Goal: Task Accomplishment & Management: Manage account settings

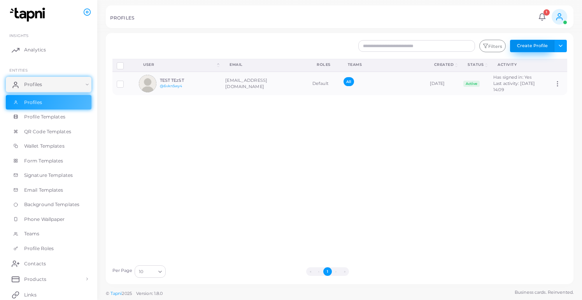
click at [543, 47] on button "Create Profile" at bounding box center [532, 46] width 44 height 12
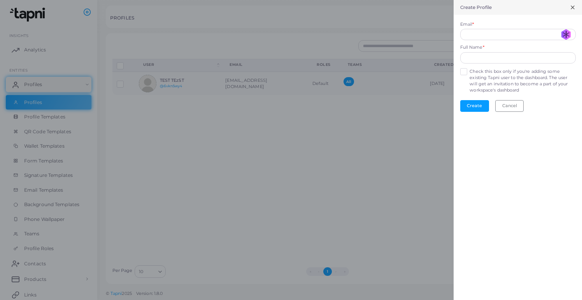
click at [413, 138] on div at bounding box center [291, 150] width 582 height 300
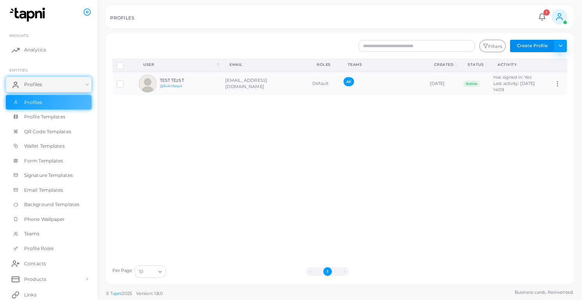
click at [562, 49] on button "Toggle dropdown" at bounding box center [560, 46] width 13 height 12
click at [543, 48] on button "Create Profile" at bounding box center [532, 46] width 44 height 12
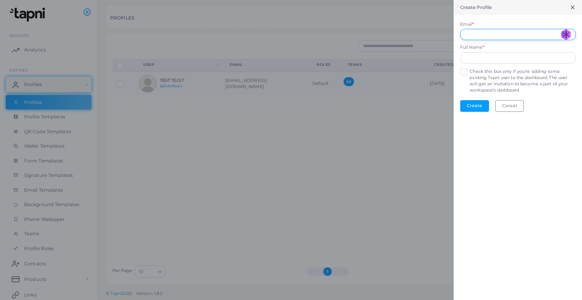
click at [516, 31] on input "Email *" at bounding box center [518, 35] width 116 height 12
click at [561, 29] on input "Email *" at bounding box center [518, 35] width 116 height 12
click at [487, 36] on input "**********" at bounding box center [518, 35] width 116 height 12
type input "**********"
click at [519, 58] on input "text" at bounding box center [518, 58] width 116 height 12
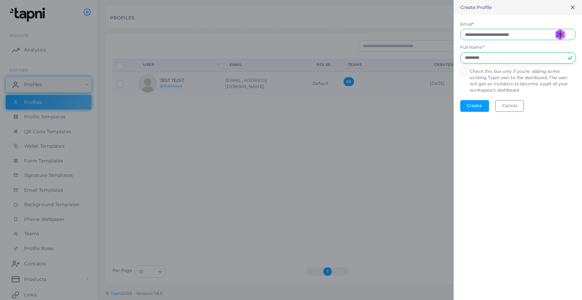
type input "*********"
click at [519, 136] on div "**********" at bounding box center [518, 150] width 128 height 300
click at [470, 71] on label "Check this box only if you're adding some existing Tapni user to the dashboard.…" at bounding box center [523, 80] width 106 height 25
click at [478, 101] on button "Create" at bounding box center [474, 106] width 29 height 12
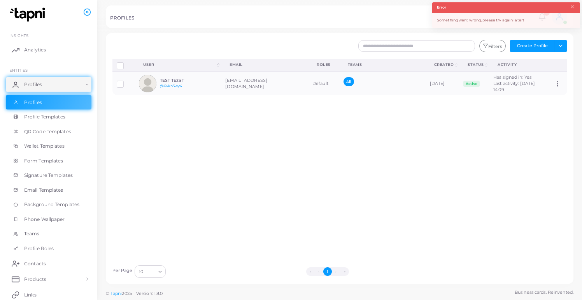
click at [483, 18] on div "Something went wrong, please try again later!" at bounding box center [506, 20] width 148 height 15
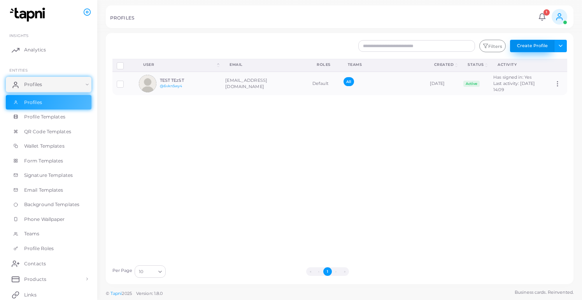
click at [551, 44] on button "Create Profile" at bounding box center [532, 46] width 44 height 12
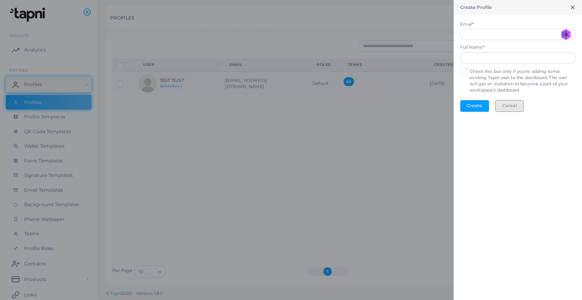
click at [513, 105] on button "Cancel" at bounding box center [509, 106] width 28 height 12
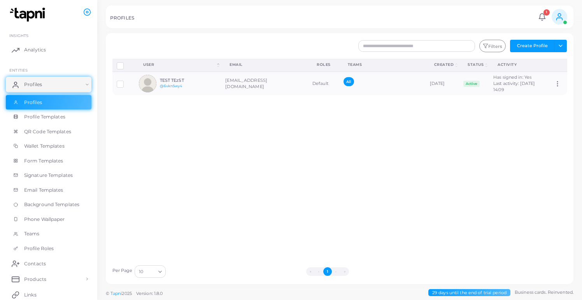
click at [560, 14] on circle at bounding box center [559, 15] width 3 height 3
click at [510, 18] on div "PROFILES" at bounding box center [323, 19] width 426 height 8
click at [558, 16] on icon at bounding box center [559, 16] width 9 height 9
click at [529, 44] on button "Create Profile" at bounding box center [532, 46] width 44 height 12
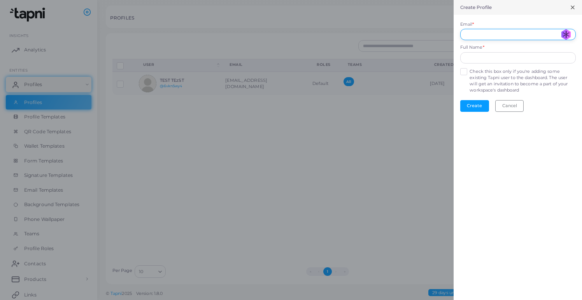
click at [519, 35] on input "Email *" at bounding box center [518, 35] width 116 height 12
paste input "**********"
click at [501, 34] on input "**********" at bounding box center [518, 35] width 116 height 12
type input "**********"
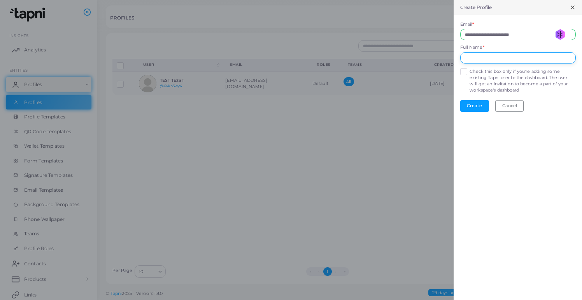
click at [497, 63] on input "text" at bounding box center [518, 58] width 116 height 12
click at [489, 61] on input "****" at bounding box center [518, 58] width 116 height 12
type input "*********"
click at [464, 102] on button "Create" at bounding box center [474, 106] width 29 height 12
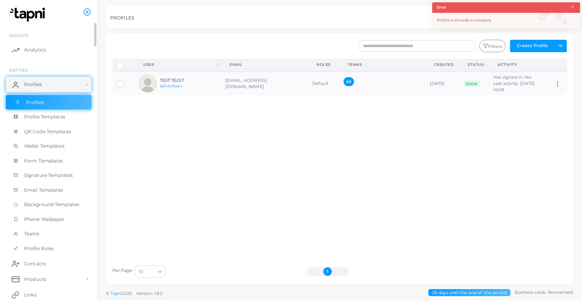
click at [71, 104] on link "Profiles" at bounding box center [49, 102] width 86 height 15
click at [55, 119] on span "Profile Templates" at bounding box center [46, 116] width 41 height 7
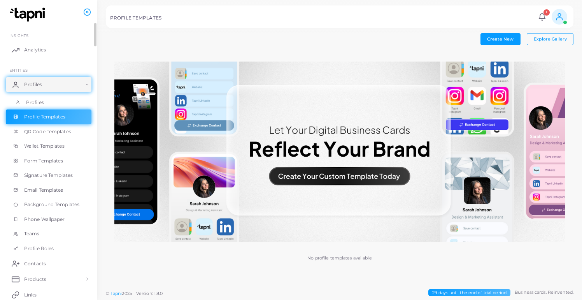
click at [59, 104] on link "Profiles" at bounding box center [49, 102] width 86 height 15
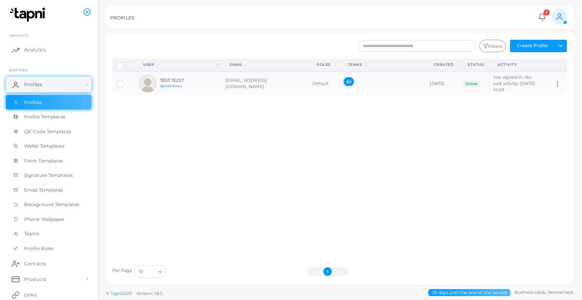
click at [567, 17] on link at bounding box center [560, 17] width 20 height 16
click at [548, 64] on link "Logout" at bounding box center [537, 65] width 63 height 12
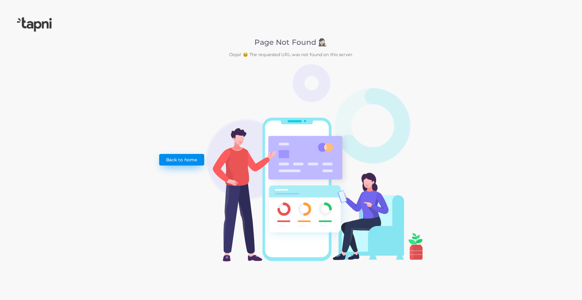
click at [172, 156] on link "Back to home" at bounding box center [181, 160] width 45 height 12
click at [189, 208] on div "Page Not Found 🕵🏻‍♀️ Oops! 😖 The requested URL was not found on this server. Ba…" at bounding box center [290, 149] width 263 height 223
click at [191, 161] on link "Back to home" at bounding box center [181, 160] width 45 height 12
click at [166, 158] on link "Back to home" at bounding box center [181, 160] width 45 height 12
click at [47, 25] on img at bounding box center [34, 24] width 35 height 14
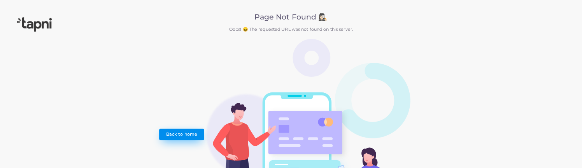
click at [187, 139] on link "Back to home" at bounding box center [181, 134] width 45 height 12
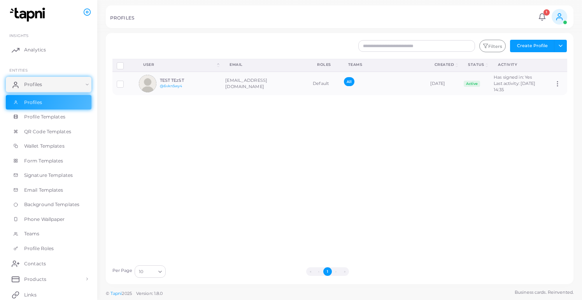
click at [564, 19] on span at bounding box center [560, 17] width 16 height 16
click at [487, 34] on div "Filters Create Profile Toggle dropdown Import Profiles Invite Profiles Export P…" at bounding box center [340, 158] width 468 height 251
click at [544, 35] on div "Filters Create Profile Toggle dropdown Import Profiles Invite Profiles Export P…" at bounding box center [340, 158] width 468 height 251
click at [539, 48] on button "Create Profile" at bounding box center [532, 46] width 44 height 12
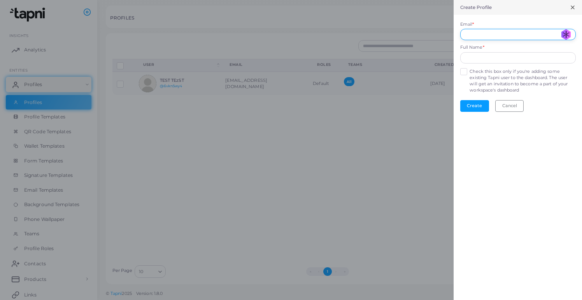
click at [483, 31] on input "Email *" at bounding box center [518, 35] width 116 height 12
paste input "**********"
click at [491, 34] on input "**********" at bounding box center [518, 35] width 116 height 12
type input "**********"
click at [480, 61] on input "text" at bounding box center [518, 58] width 116 height 12
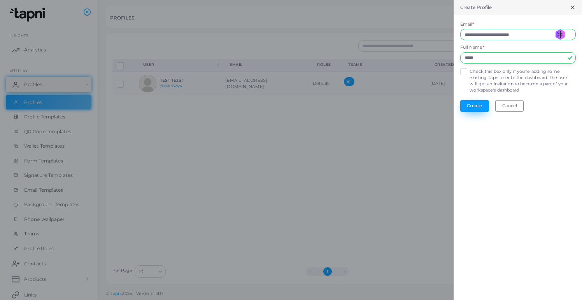
type input "*****"
click at [479, 102] on button "Create" at bounding box center [474, 106] width 29 height 12
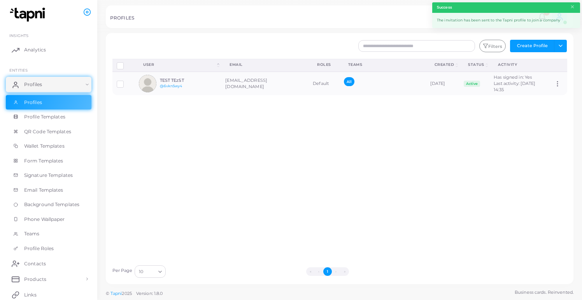
click at [513, 24] on div "The invitation has been sent to the Tapni profile to join a company" at bounding box center [506, 20] width 148 height 15
click at [526, 14] on div "The invitation has been sent to the Tapni profile to join a company" at bounding box center [506, 20] width 148 height 15
click at [571, 11] on button "×" at bounding box center [572, 7] width 5 height 9
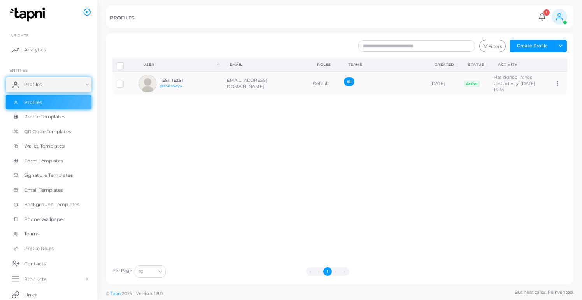
click at [562, 17] on icon at bounding box center [559, 16] width 9 height 9
click at [350, 95] on td "All" at bounding box center [383, 83] width 86 height 23
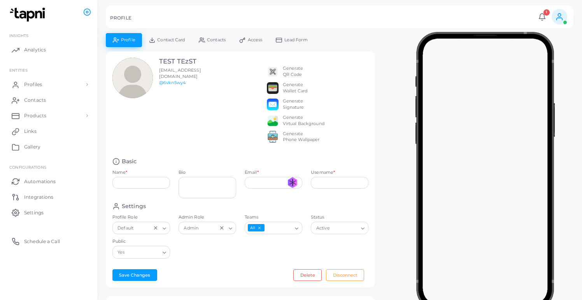
type input "**********"
type input "********"
click at [570, 21] on div "PROFILE 1 Notifications 1 New Test ABC Nadam se da i ovo sada radi Tapni a year…" at bounding box center [340, 16] width 468 height 23
click at [568, 21] on link at bounding box center [560, 17] width 20 height 16
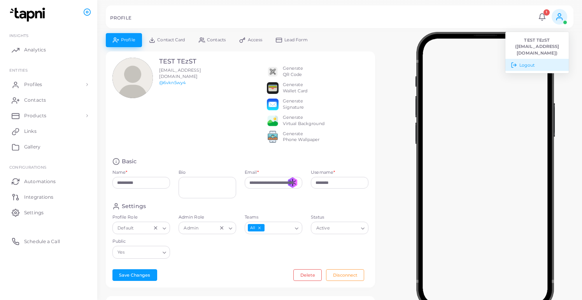
click at [553, 65] on link "Logout" at bounding box center [537, 65] width 63 height 12
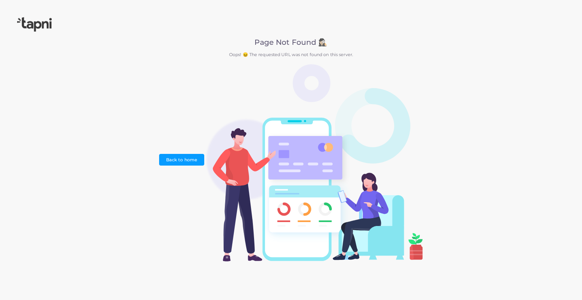
click at [141, 165] on div "Page Not Found 🕵🏻‍♀️ Oops! 😖 The requested URL was not found on this server. Ba…" at bounding box center [291, 150] width 582 height 300
click at [176, 163] on link "Back to home" at bounding box center [181, 160] width 45 height 12
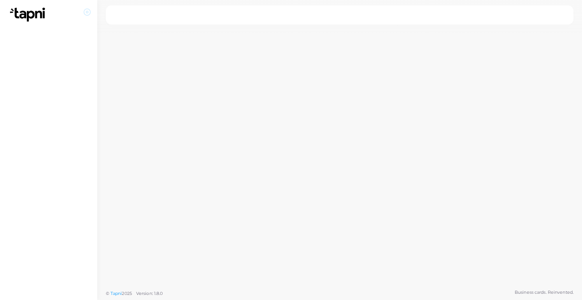
click at [87, 16] on li at bounding box center [88, 12] width 10 height 21
click at [87, 13] on circle at bounding box center [87, 12] width 2 height 2
click at [27, 9] on img at bounding box center [28, 14] width 43 height 14
click at [85, 10] on circle at bounding box center [87, 12] width 7 height 7
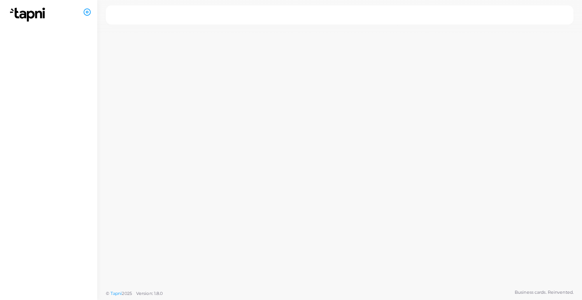
click at [35, 14] on img at bounding box center [28, 14] width 43 height 14
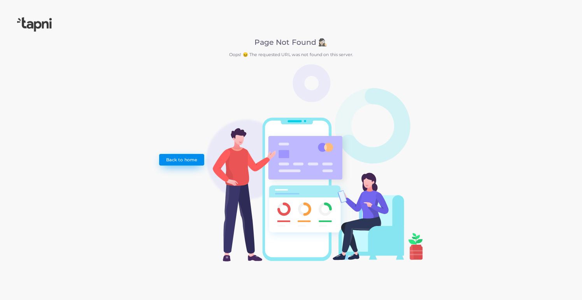
click at [183, 157] on link "Back to home" at bounding box center [181, 160] width 45 height 12
click at [183, 156] on link "Back to home" at bounding box center [181, 160] width 45 height 12
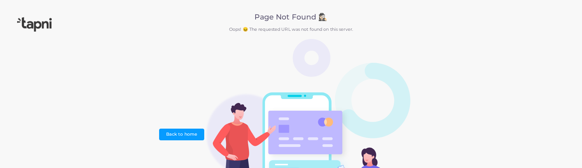
click at [325, 122] on img at bounding box center [313, 137] width 219 height 197
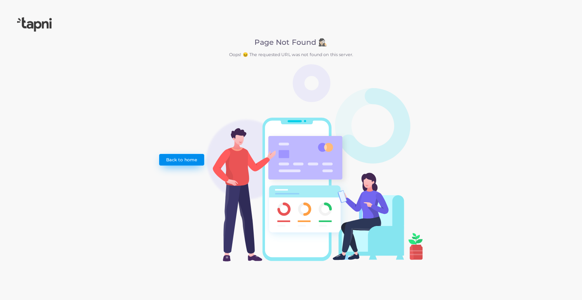
click at [186, 155] on link "Back to home" at bounding box center [181, 160] width 45 height 12
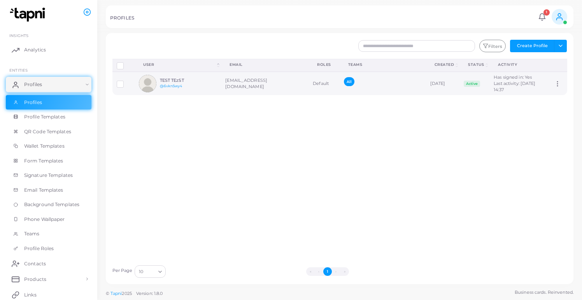
click at [553, 90] on td "Assign Product" at bounding box center [558, 83] width 17 height 23
click at [558, 84] on circle at bounding box center [558, 83] width 1 height 1
click at [396, 139] on div "Disconnect Profiles Delete Profile Show Selections Download QRs User (Click to …" at bounding box center [340, 160] width 464 height 202
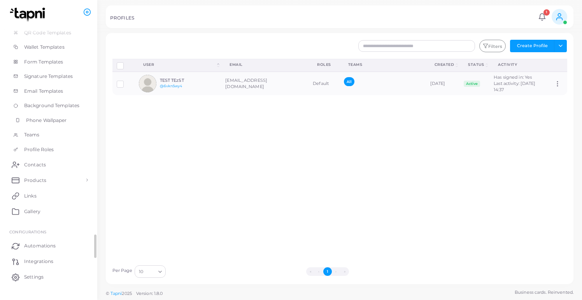
scroll to position [112, 0]
click at [559, 49] on button "Toggle dropdown" at bounding box center [560, 46] width 13 height 12
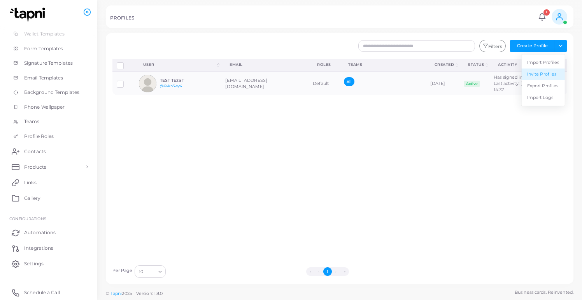
click at [555, 76] on link "Invite Profiles" at bounding box center [543, 74] width 43 height 12
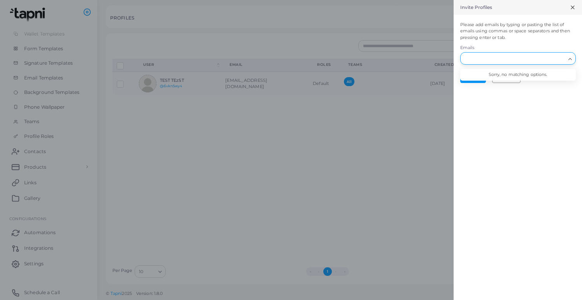
click at [507, 59] on input "Search for option" at bounding box center [514, 58] width 104 height 9
paste input "**********"
type input "**********"
click at [477, 82] on button "Invite" at bounding box center [473, 77] width 26 height 12
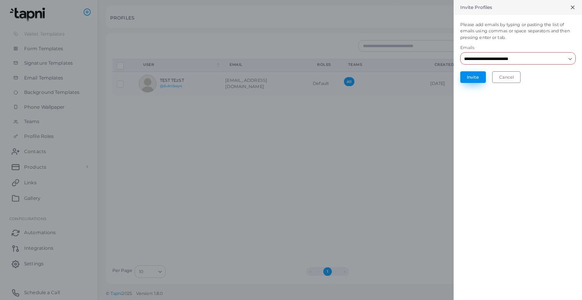
click at [473, 77] on button "Invite" at bounding box center [473, 77] width 26 height 12
click at [563, 63] on div "**********" at bounding box center [518, 58] width 116 height 12
click at [553, 74] on li "r1wymg4yf+test56@mozmail.com" at bounding box center [518, 75] width 116 height 12
click at [467, 74] on button "Invite" at bounding box center [473, 77] width 26 height 12
click at [519, 78] on button "Cancel" at bounding box center [506, 77] width 28 height 12
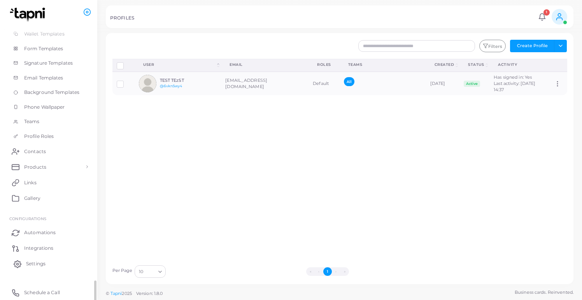
click at [55, 167] on link "Settings" at bounding box center [49, 264] width 86 height 16
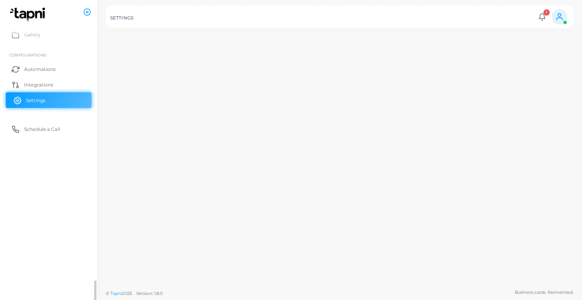
scroll to position [112, 0]
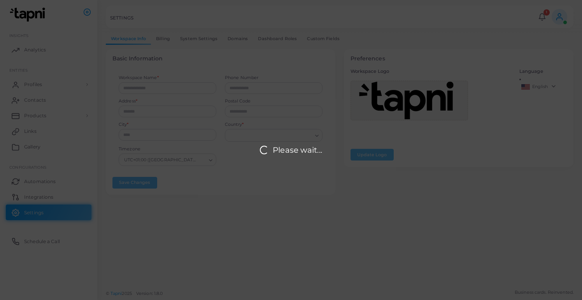
type input "******"
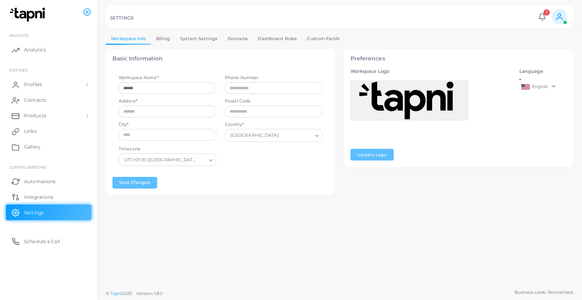
click at [169, 40] on link "Billing" at bounding box center [163, 38] width 24 height 11
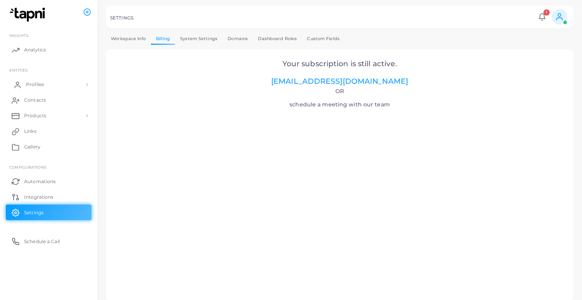
click at [48, 84] on link "Profiles" at bounding box center [49, 85] width 86 height 16
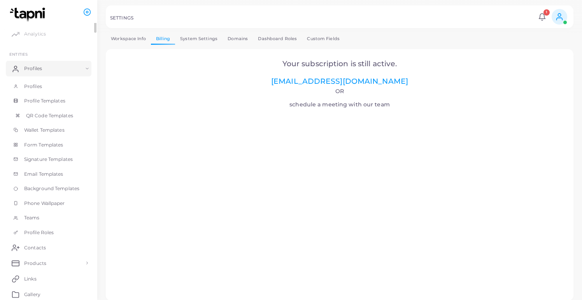
scroll to position [20, 0]
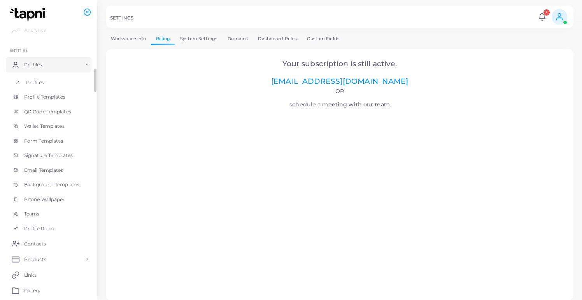
click at [53, 83] on link "Profiles" at bounding box center [49, 82] width 86 height 15
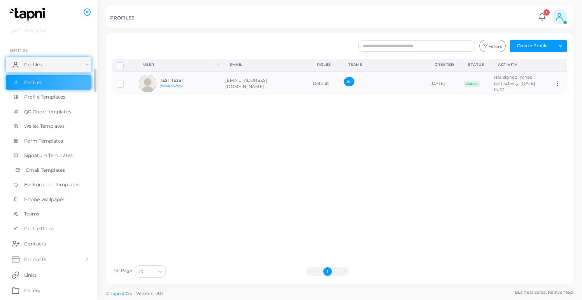
click at [62, 167] on span "Email Templates" at bounding box center [45, 170] width 39 height 7
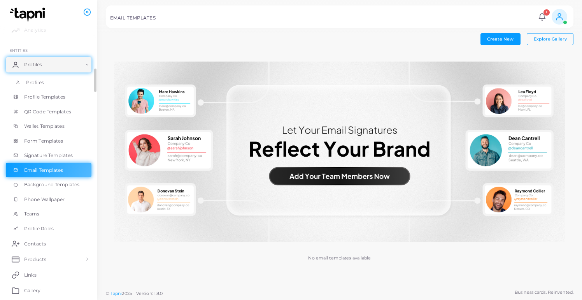
click at [66, 86] on link "Profiles" at bounding box center [49, 82] width 86 height 15
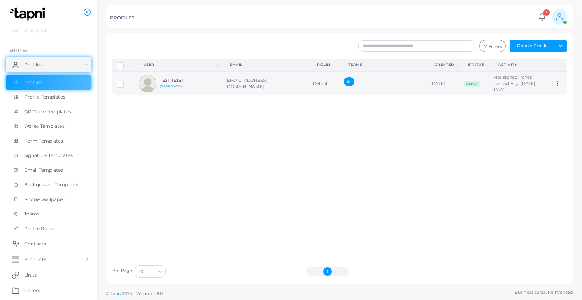
click at [448, 81] on td "September 9th, 2025" at bounding box center [443, 83] width 34 height 23
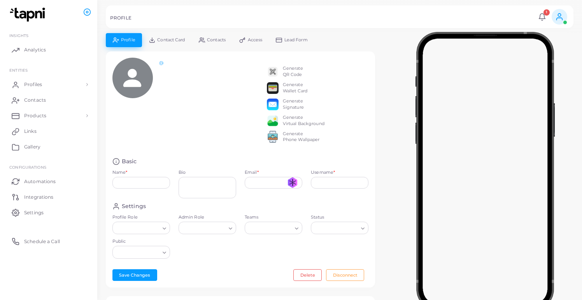
type input "**********"
type input "********"
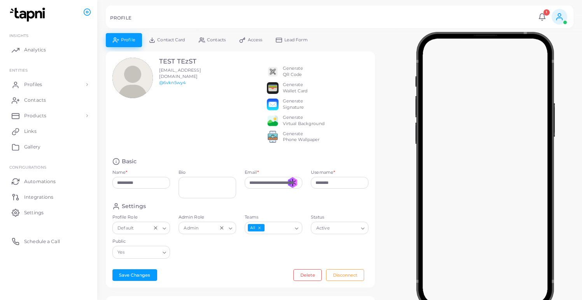
click at [214, 39] on span "Contacts" at bounding box center [216, 40] width 19 height 4
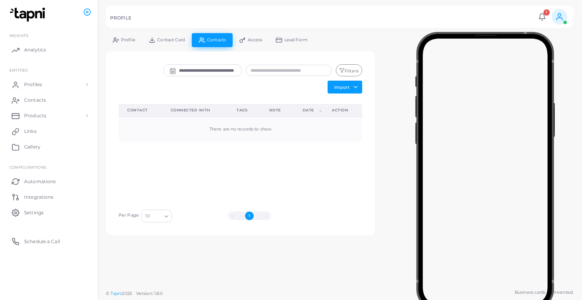
click at [180, 40] on span "Contact Card" at bounding box center [171, 40] width 28 height 4
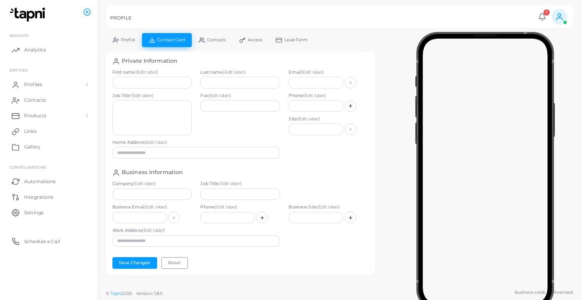
click at [246, 42] on icon at bounding box center [242, 40] width 6 height 6
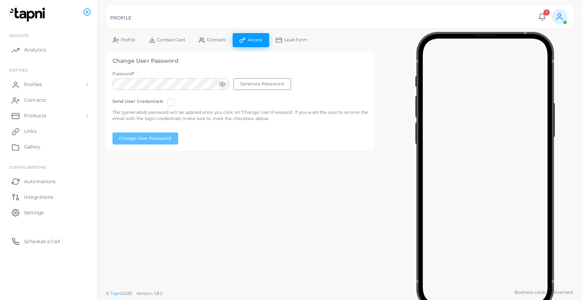
click at [177, 36] on link "Contact Card" at bounding box center [167, 40] width 50 height 14
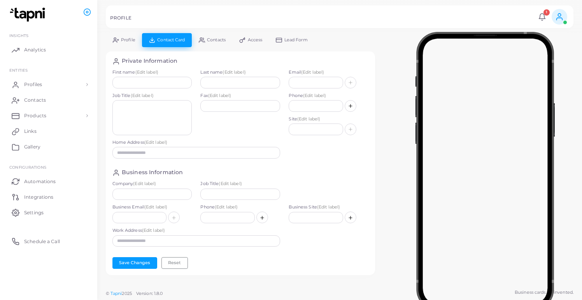
click at [129, 33] on div at bounding box center [291, 16] width 582 height 33
click at [130, 37] on link "Profile" at bounding box center [124, 40] width 36 height 14
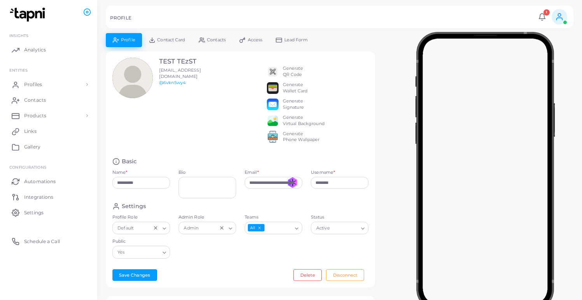
click at [566, 19] on span at bounding box center [560, 17] width 16 height 16
click at [548, 64] on link "Logout" at bounding box center [537, 65] width 63 height 12
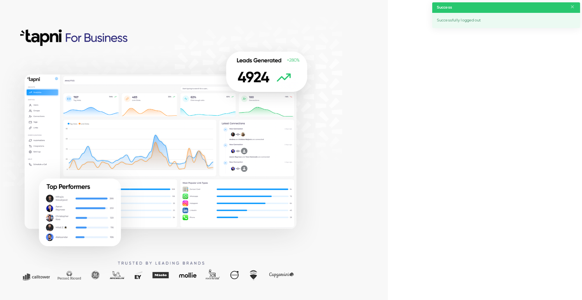
click at [373, 79] on div at bounding box center [194, 150] width 388 height 300
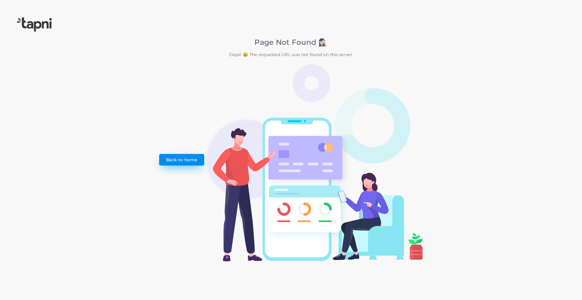
click at [198, 155] on link "Back to home" at bounding box center [181, 160] width 45 height 12
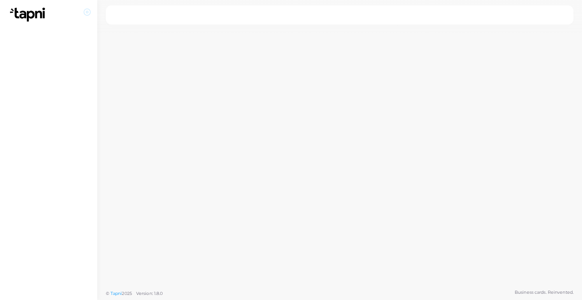
click at [83, 13] on ul at bounding box center [50, 12] width 86 height 21
click at [86, 13] on icon at bounding box center [87, 12] width 8 height 8
click at [254, 96] on div at bounding box center [306, 142] width 551 height 285
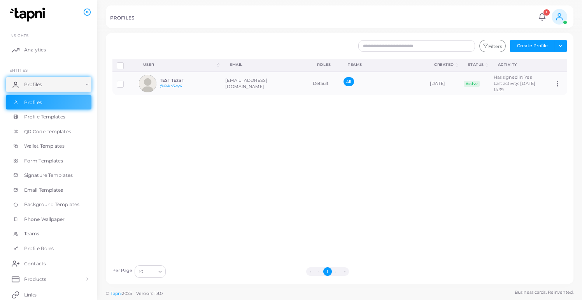
click at [573, 46] on div "Filters Create Profile Toggle dropdown Import Profiles Invite Profiles Export P…" at bounding box center [340, 158] width 468 height 251
click at [562, 48] on button "Toggle dropdown" at bounding box center [560, 46] width 13 height 12
click at [557, 72] on link "Invite Profiles" at bounding box center [543, 74] width 43 height 12
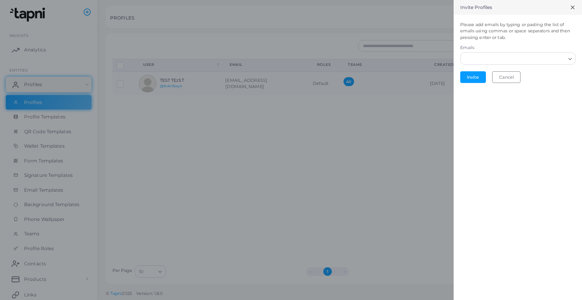
click at [503, 57] on input "Search for option" at bounding box center [514, 58] width 104 height 9
paste input "**********"
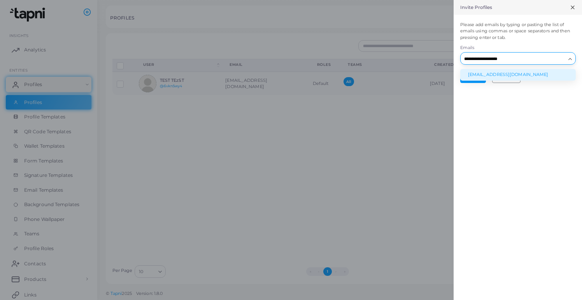
click at [476, 61] on input "**********" at bounding box center [514, 58] width 104 height 9
click at [488, 61] on input "**********" at bounding box center [514, 58] width 104 height 9
type input "**********"
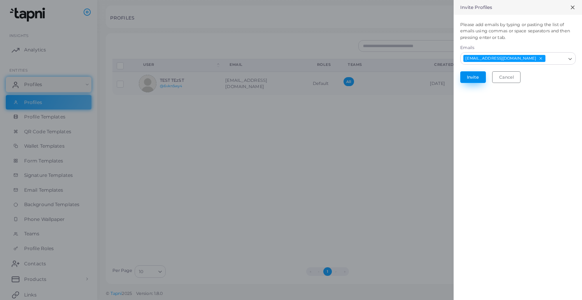
click at [480, 74] on button "Invite" at bounding box center [473, 77] width 26 height 12
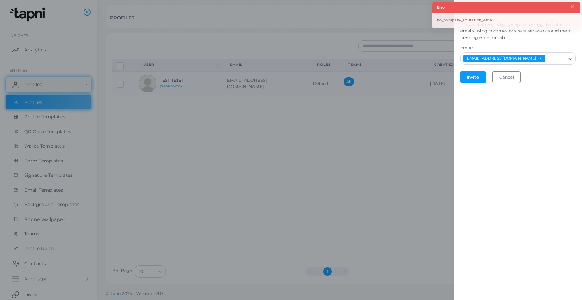
click at [578, 8] on header "Error ×" at bounding box center [506, 7] width 148 height 11
click at [575, 8] on button "×" at bounding box center [572, 7] width 5 height 9
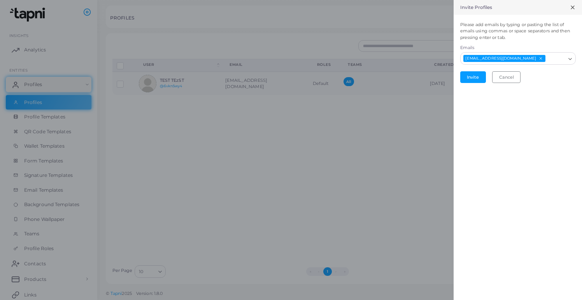
click at [574, 7] on icon at bounding box center [573, 7] width 6 height 6
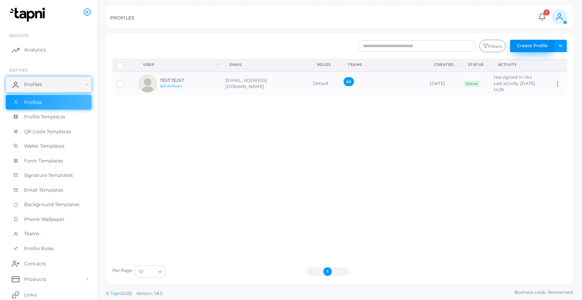
click at [539, 40] on button "Create Profile" at bounding box center [532, 46] width 44 height 12
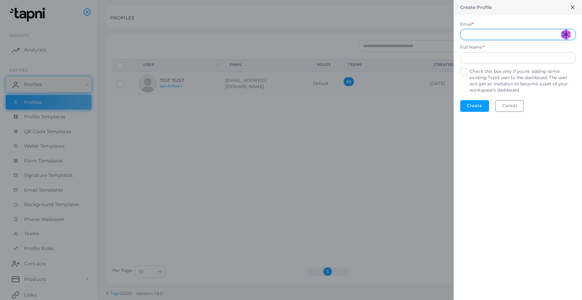
click at [478, 39] on input "Email *" at bounding box center [518, 35] width 116 height 12
paste input "**********"
click at [490, 30] on input "**********" at bounding box center [518, 35] width 116 height 12
click at [490, 34] on input "**********" at bounding box center [518, 35] width 116 height 12
type input "**********"
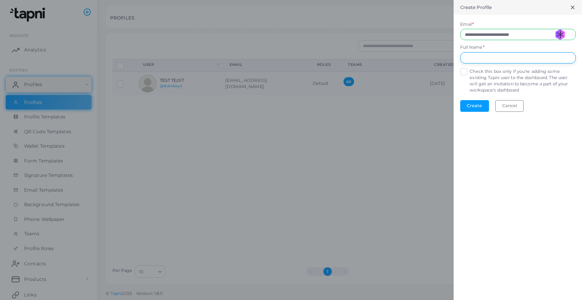
type input "*"
type input "******"
click at [474, 100] on button "Create" at bounding box center [474, 106] width 29 height 12
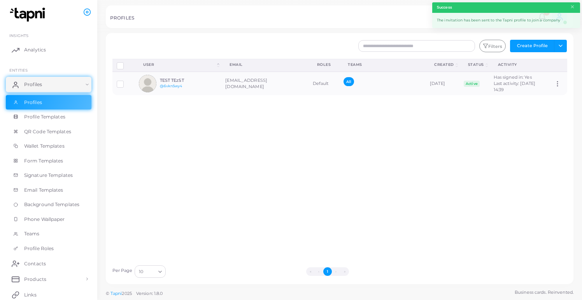
click at [517, 21] on div "The invitation has been sent to the Tapni profile to join a company" at bounding box center [506, 20] width 148 height 15
click at [572, 5] on button "×" at bounding box center [572, 7] width 5 height 9
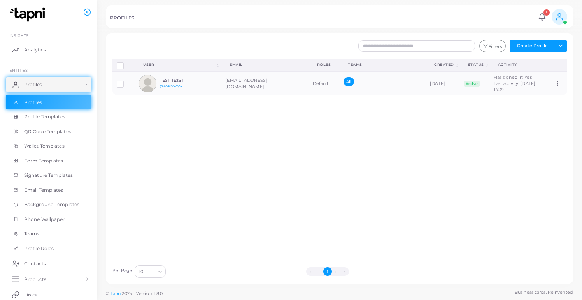
click at [565, 15] on span at bounding box center [560, 17] width 16 height 16
click at [548, 18] on link "1" at bounding box center [542, 17] width 12 height 8
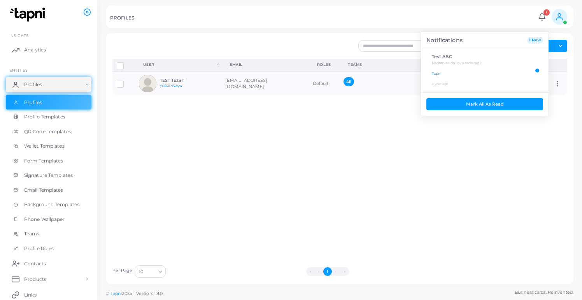
click at [498, 82] on div "Test ABC Nadam se da i ovo sada radi Tapni a year ago" at bounding box center [480, 70] width 110 height 35
click at [502, 73] on p "Tapni" at bounding box center [484, 73] width 104 height 7
click at [513, 62] on p "Nadam se da i ovo sada radi" at bounding box center [484, 63] width 104 height 7
click at [530, 68] on div "Nadam se da i ovo sada radi Tapni" at bounding box center [484, 68] width 104 height 17
click at [532, 68] on div "Nadam se da i ovo sada radi Tapni" at bounding box center [484, 68] width 104 height 17
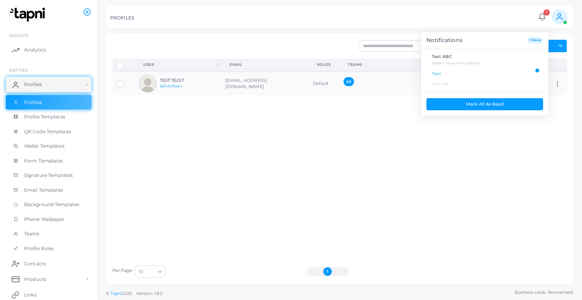
click at [563, 23] on span at bounding box center [560, 17] width 16 height 16
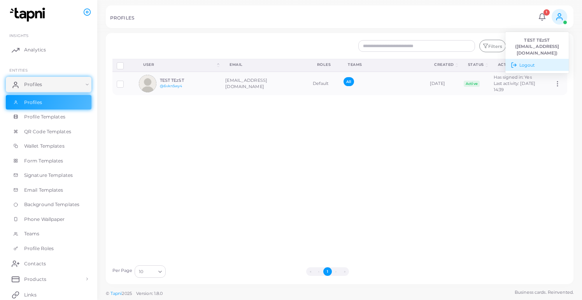
click at [547, 67] on link "Logout" at bounding box center [537, 65] width 63 height 12
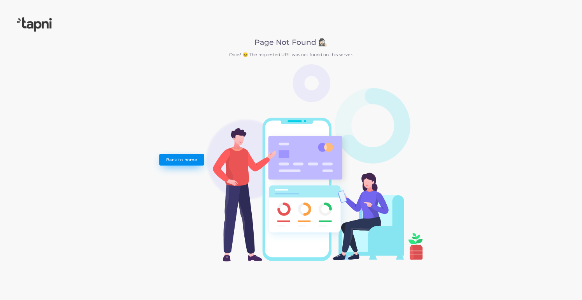
click at [175, 160] on link "Back to home" at bounding box center [181, 160] width 45 height 12
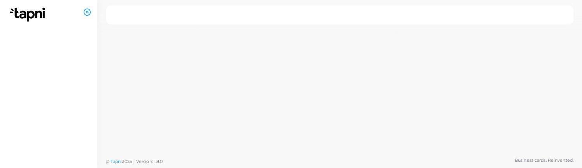
click at [483, 132] on div at bounding box center [339, 76] width 485 height 153
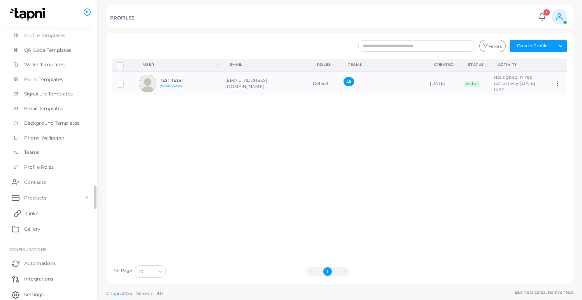
scroll to position [74, 0]
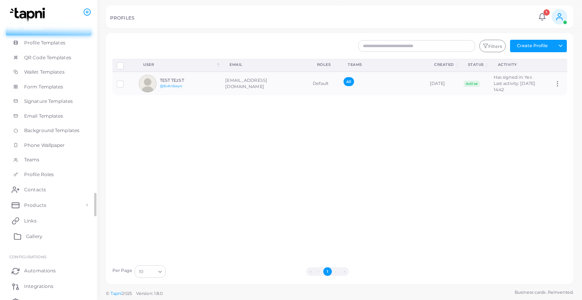
click at [40, 234] on span "Gallery" at bounding box center [34, 236] width 16 height 7
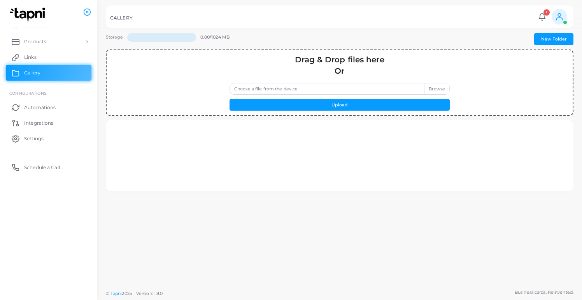
click at [274, 89] on label "Choose a file from the device" at bounding box center [340, 89] width 220 height 12
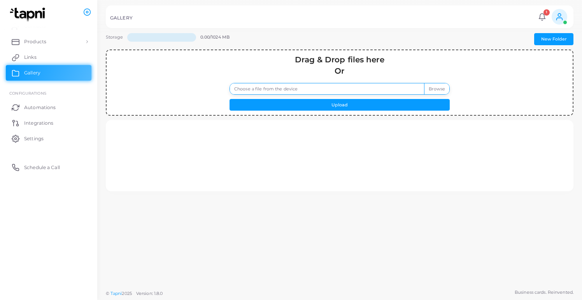
click at [274, 89] on input "Choose a file from the device" at bounding box center [340, 89] width 220 height 12
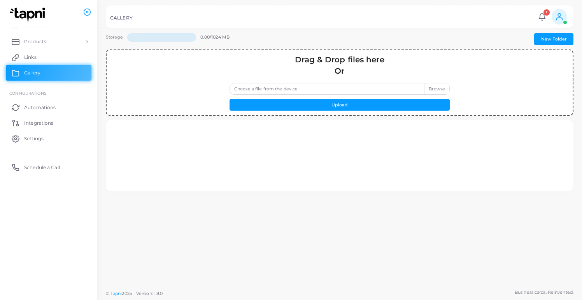
click at [389, 85] on label "Choose a file from the device" at bounding box center [340, 89] width 220 height 12
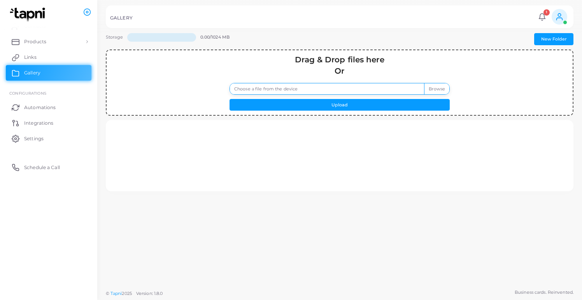
click at [389, 85] on input "Choose a file from the device" at bounding box center [340, 89] width 220 height 12
type input "**********"
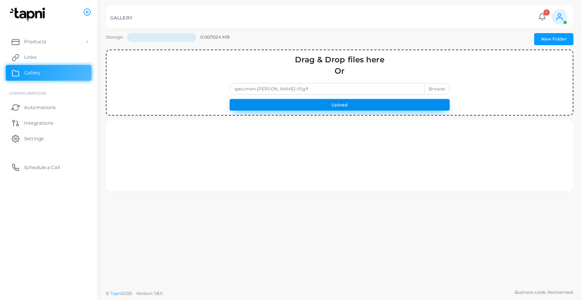
click at [421, 104] on button "Upload" at bounding box center [340, 105] width 220 height 12
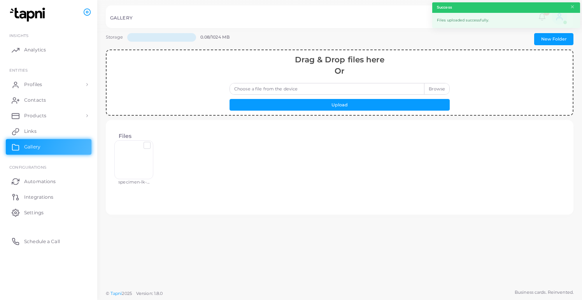
click at [145, 158] on div at bounding box center [133, 159] width 39 height 39
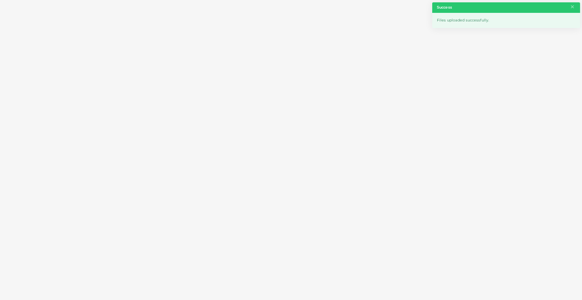
click at [188, 136] on div at bounding box center [291, 147] width 569 height 261
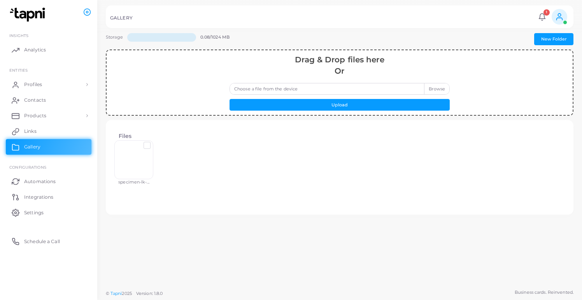
click at [153, 142] on label at bounding box center [153, 142] width 0 height 0
click at [314, 232] on button "Delete File" at bounding box center [313, 228] width 37 height 12
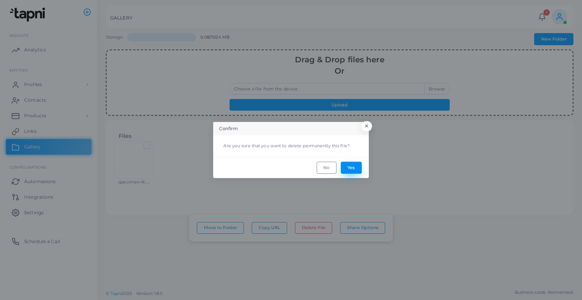
click at [358, 168] on button "Yes" at bounding box center [351, 168] width 21 height 12
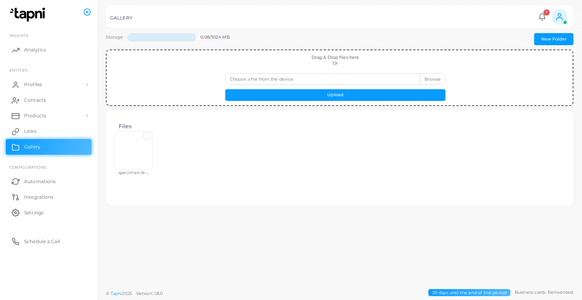
click at [153, 133] on label at bounding box center [153, 133] width 0 height 0
click at [228, 226] on button "Move to Folder" at bounding box center [220, 228] width 47 height 12
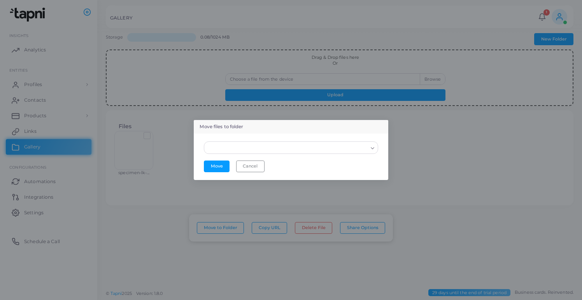
click at [240, 144] on input "Search for option" at bounding box center [287, 147] width 160 height 9
type input "*********"
click at [284, 174] on div "Loading... Sorry, no matching options. Move Cancel" at bounding box center [291, 157] width 186 height 38
click at [223, 169] on button "Move" at bounding box center [217, 166] width 26 height 12
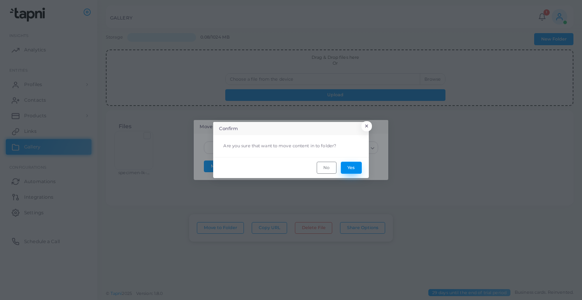
click at [356, 170] on button "Yes" at bounding box center [351, 168] width 21 height 12
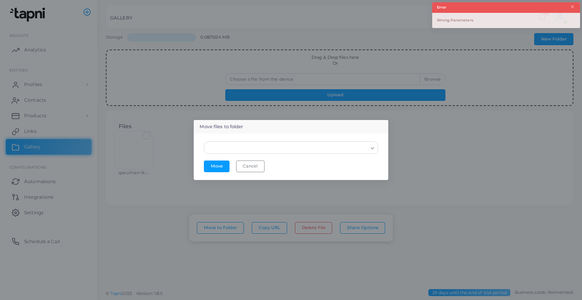
click at [283, 153] on div "Loading..." at bounding box center [291, 147] width 174 height 12
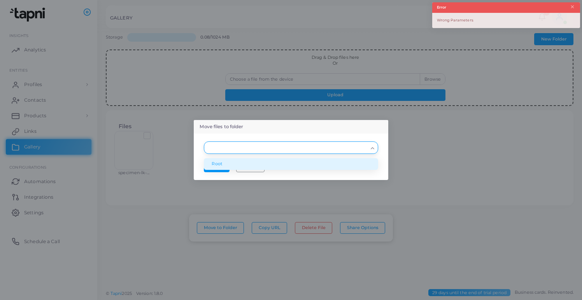
click at [248, 162] on li "Root" at bounding box center [291, 164] width 174 height 12
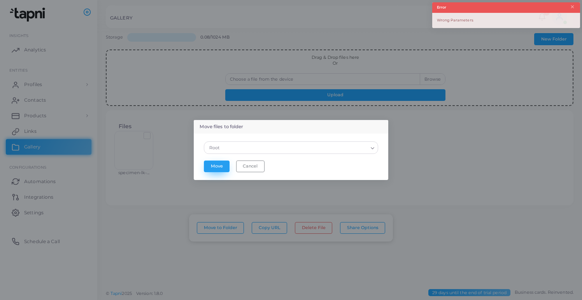
click at [222, 165] on button "Move" at bounding box center [217, 166] width 26 height 12
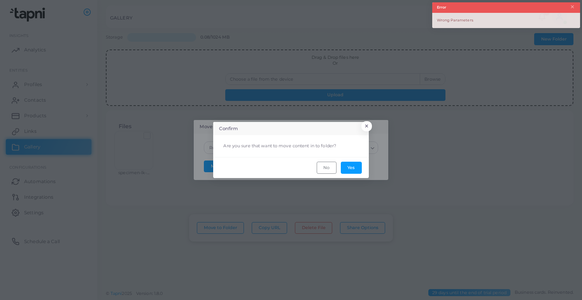
click at [342, 162] on footer "No Yes" at bounding box center [291, 167] width 156 height 21
click at [345, 164] on button "Yes" at bounding box center [351, 168] width 21 height 12
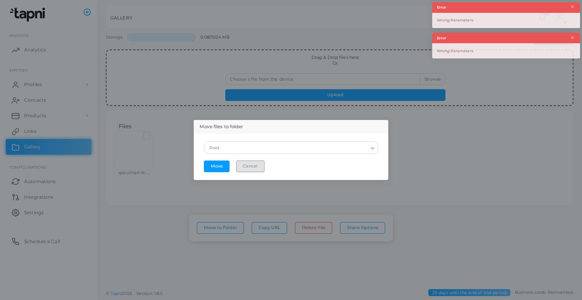
click at [253, 163] on button "Cancel" at bounding box center [250, 166] width 28 height 12
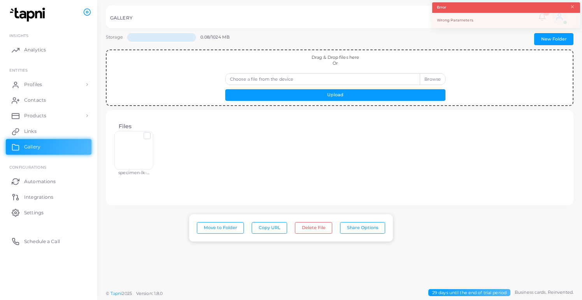
click at [276, 211] on div "Storage 0.08/1024 MB New Folder Drag & Drop files here Or Choose a file from th…" at bounding box center [339, 142] width 485 height 285
click at [539, 37] on button "New Folder" at bounding box center [553, 39] width 39 height 12
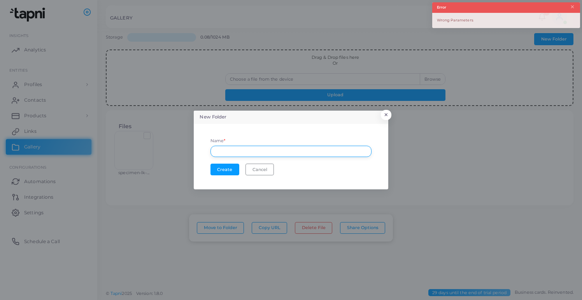
click at [282, 155] on input "text" at bounding box center [291, 152] width 161 height 12
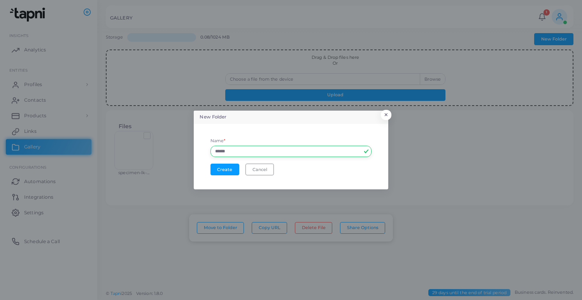
type input "******"
click at [211, 163] on button "Create" at bounding box center [225, 169] width 29 height 12
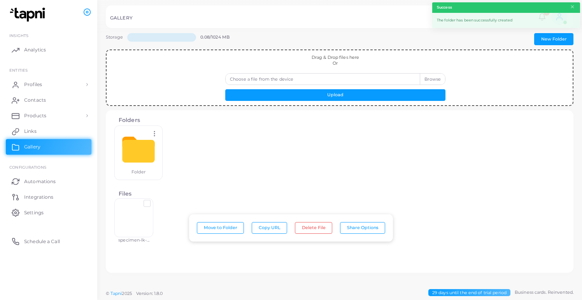
click at [146, 207] on div at bounding box center [133, 217] width 39 height 39
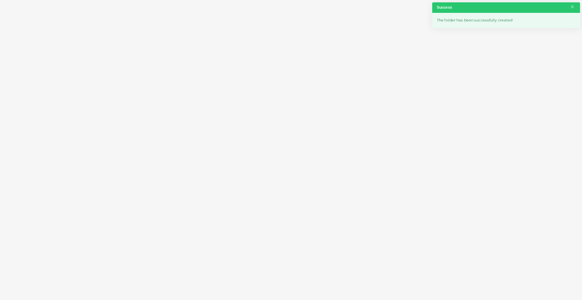
click at [232, 181] on div at bounding box center [291, 147] width 569 height 261
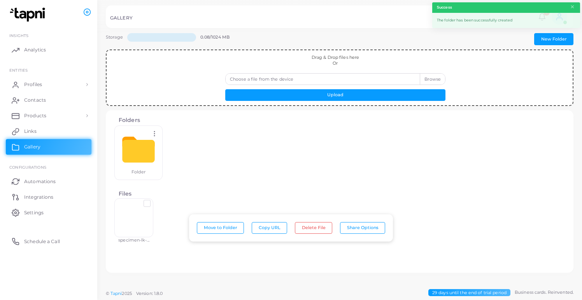
click at [141, 211] on div at bounding box center [133, 217] width 39 height 39
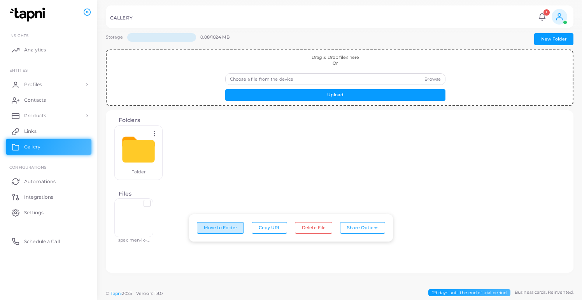
click at [236, 231] on button "Move to Folder" at bounding box center [220, 228] width 47 height 12
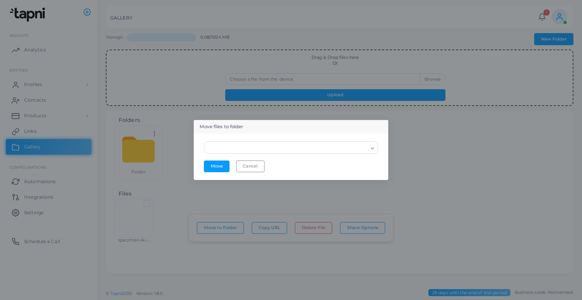
click at [272, 158] on div "Loading... Move Cancel" at bounding box center [291, 157] width 186 height 38
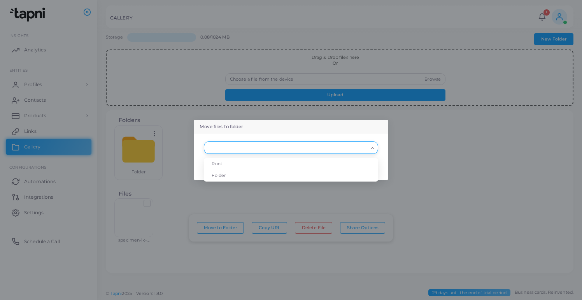
click at [279, 144] on input "Search for option" at bounding box center [287, 147] width 160 height 9
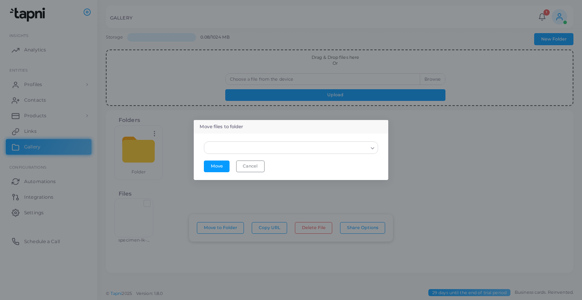
click at [136, 220] on div "Move files to folder Loading... Root Folder Move Cancel" at bounding box center [291, 150] width 582 height 300
click at [136, 222] on div "Move files to folder Loading... Move Cancel" at bounding box center [291, 150] width 582 height 300
click at [236, 170] on button "Cancel" at bounding box center [250, 166] width 28 height 12
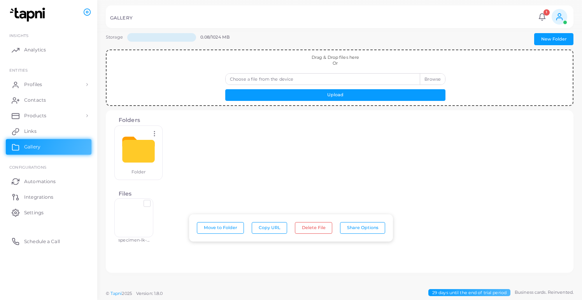
click at [144, 215] on div at bounding box center [133, 217] width 39 height 39
click at [229, 229] on button "Move to Folder" at bounding box center [220, 228] width 47 height 12
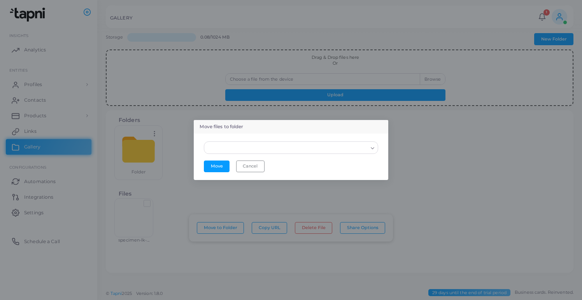
click at [258, 155] on div "Loading... Move Cancel" at bounding box center [291, 157] width 186 height 38
click at [259, 151] on input "Search for option" at bounding box center [287, 147] width 160 height 9
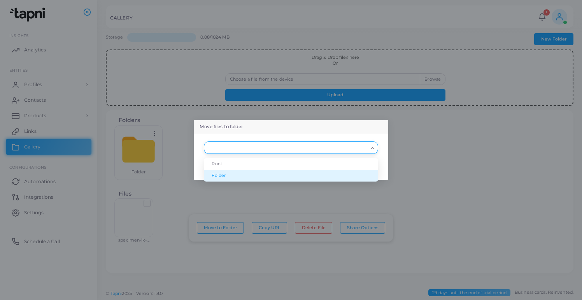
click at [258, 172] on li "Folder" at bounding box center [291, 176] width 174 height 12
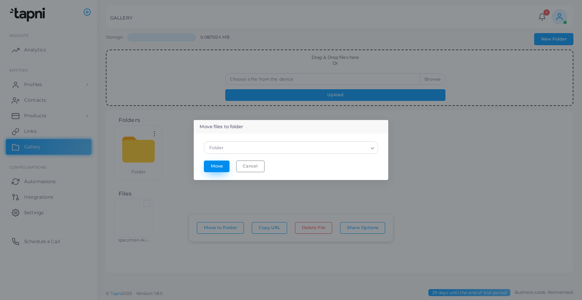
click at [226, 167] on button "Move" at bounding box center [217, 166] width 26 height 12
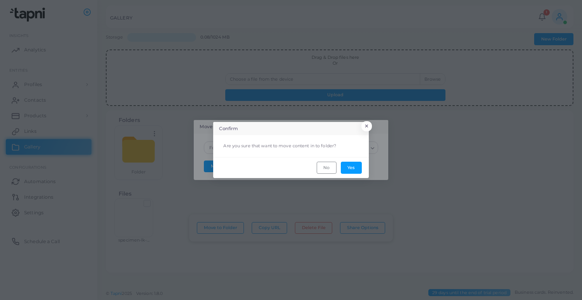
click at [357, 160] on footer "No Yes" at bounding box center [291, 167] width 156 height 21
click at [355, 169] on button "Yes" at bounding box center [351, 168] width 21 height 12
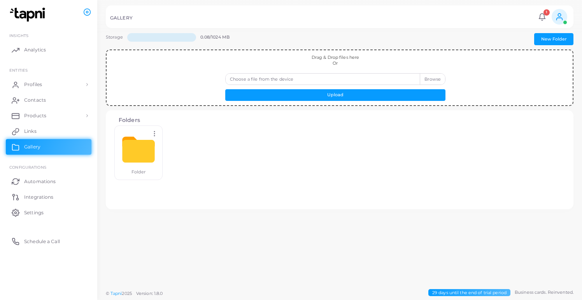
click at [155, 137] on icon at bounding box center [154, 133] width 7 height 7
click at [164, 142] on link "Share Options" at bounding box center [181, 146] width 53 height 11
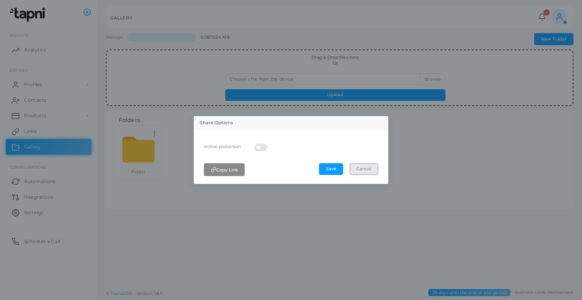
click at [359, 173] on button "Cancel" at bounding box center [364, 169] width 28 height 12
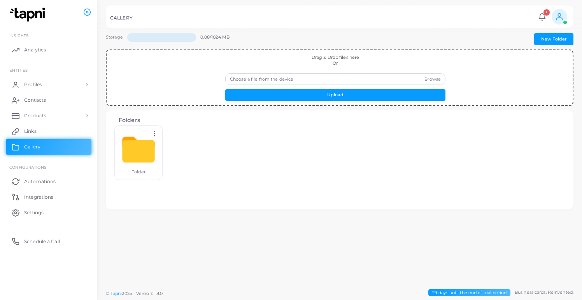
click at [154, 135] on icon at bounding box center [154, 133] width 7 height 7
click at [174, 155] on span "Edit" at bounding box center [174, 155] width 8 height 6
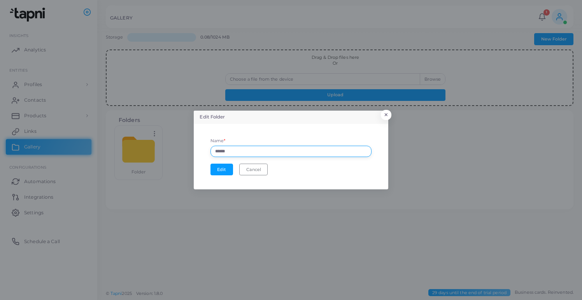
click at [234, 148] on input "******" at bounding box center [291, 152] width 161 height 12
click at [252, 172] on button "Cancel" at bounding box center [253, 169] width 28 height 12
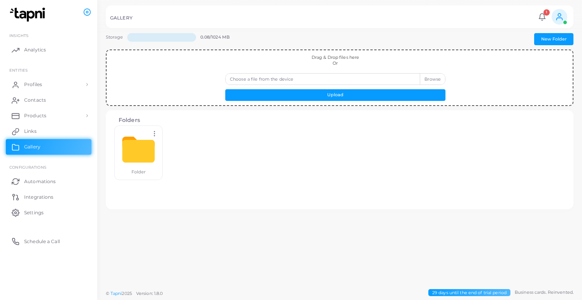
click at [142, 162] on div at bounding box center [138, 149] width 39 height 39
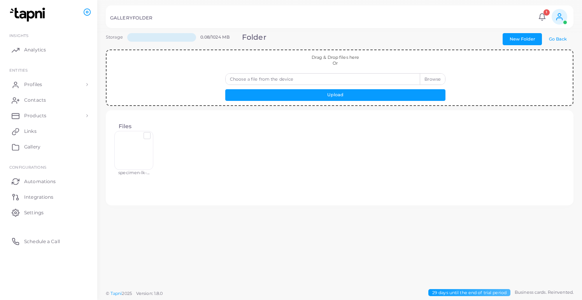
click at [153, 133] on label at bounding box center [153, 133] width 0 height 0
click at [312, 224] on button "Delete File" at bounding box center [313, 228] width 37 height 12
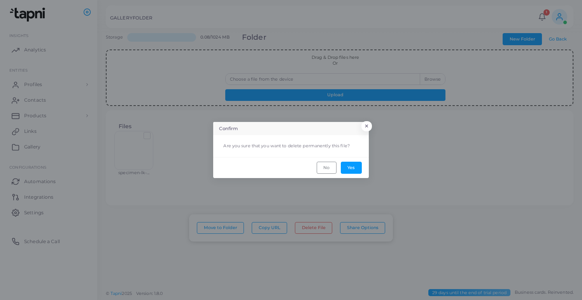
click at [347, 161] on footer "No Yes" at bounding box center [291, 167] width 156 height 21
click at [347, 167] on button "Yes" at bounding box center [351, 168] width 21 height 12
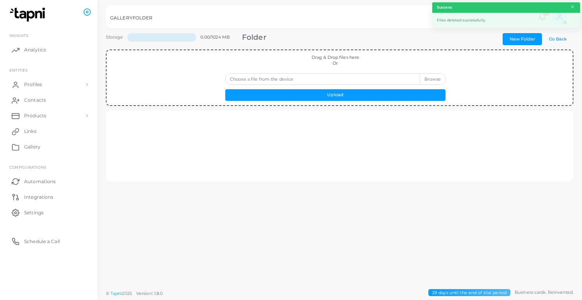
click at [559, 35] on button "Go Back" at bounding box center [558, 39] width 32 height 12
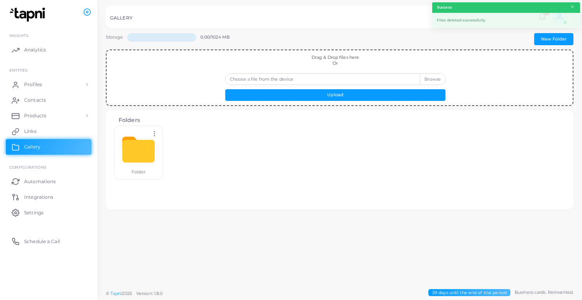
click at [198, 153] on div "Share Options Edit Delete Folder" at bounding box center [339, 154] width 451 height 59
click at [158, 139] on div at bounding box center [138, 149] width 39 height 39
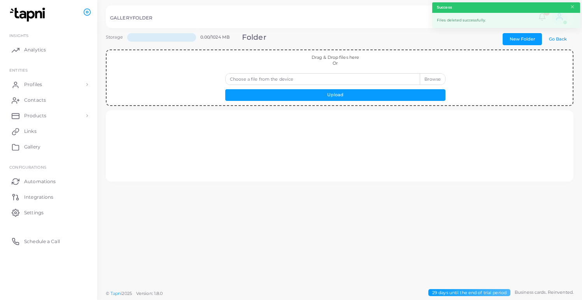
click at [554, 36] on button "Go Back" at bounding box center [558, 39] width 32 height 12
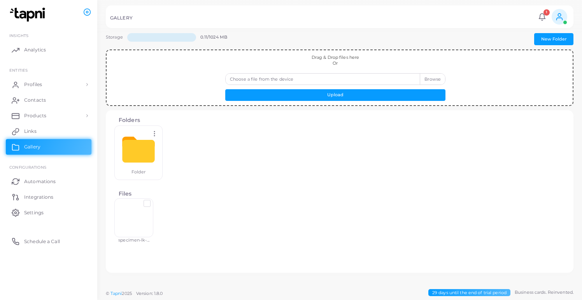
click at [153, 200] on label at bounding box center [153, 200] width 0 height 0
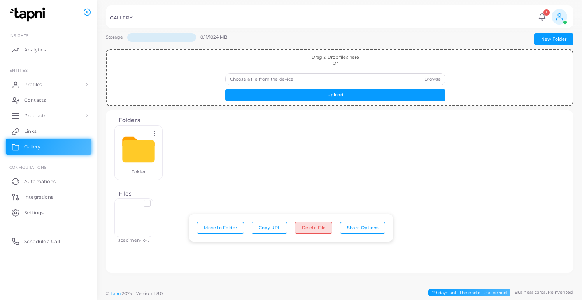
click at [299, 223] on button "Delete File" at bounding box center [313, 228] width 37 height 12
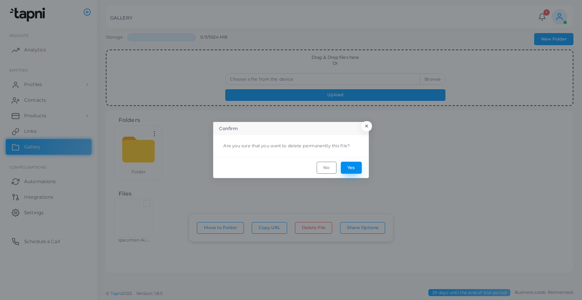
click at [345, 167] on button "Yes" at bounding box center [351, 168] width 21 height 12
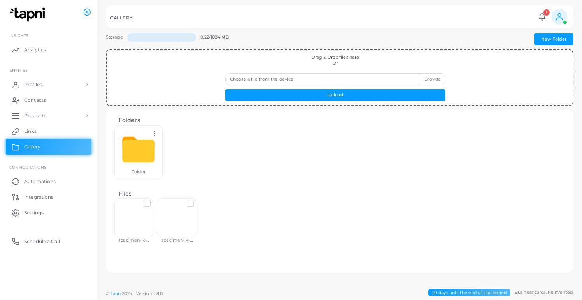
click at [179, 211] on div at bounding box center [177, 217] width 39 height 39
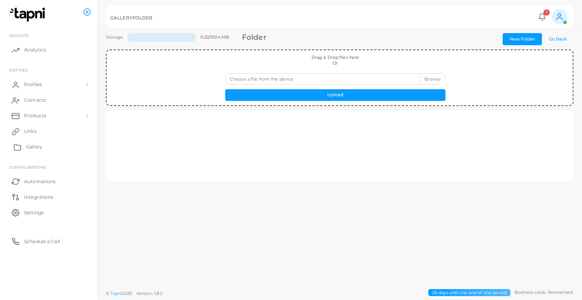
click at [61, 145] on link "Gallery" at bounding box center [49, 147] width 86 height 16
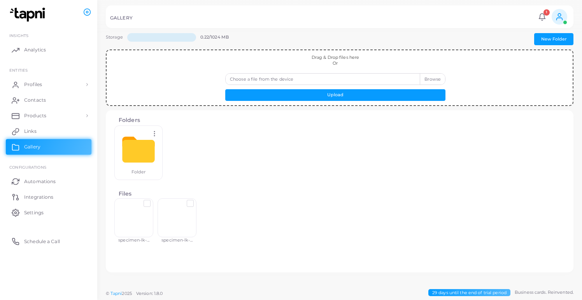
click at [192, 208] on div at bounding box center [177, 217] width 39 height 39
click at [197, 200] on label at bounding box center [197, 200] width 0 height 0
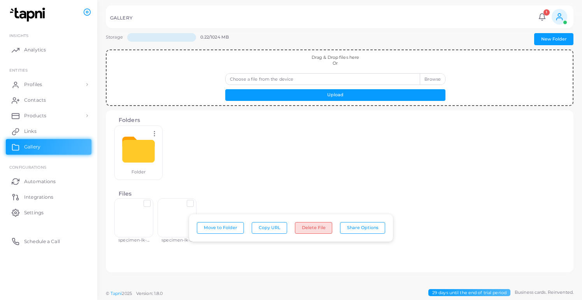
click at [312, 223] on button "Delete File" at bounding box center [313, 228] width 37 height 12
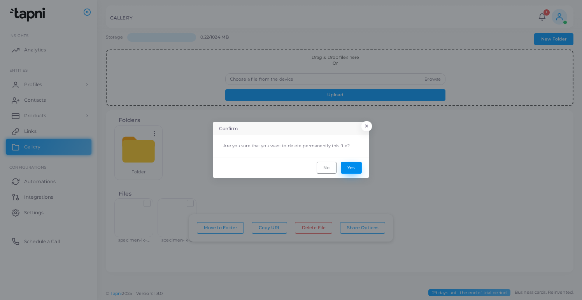
click at [346, 170] on button "Yes" at bounding box center [351, 168] width 21 height 12
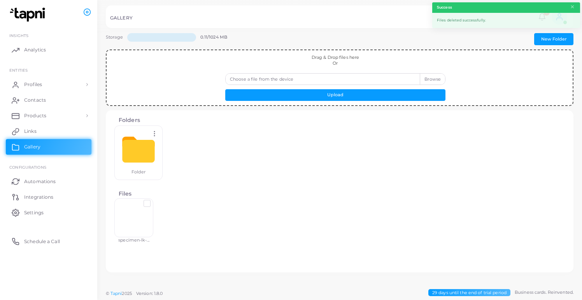
click at [153, 200] on label at bounding box center [153, 200] width 0 height 0
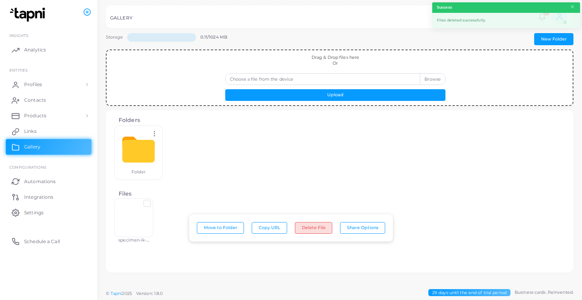
click at [306, 228] on button "Delete File" at bounding box center [313, 228] width 37 height 12
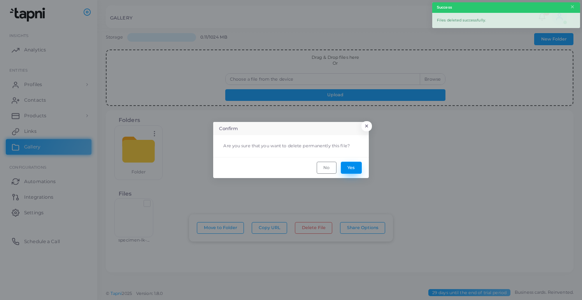
click at [351, 164] on button "Yes" at bounding box center [351, 168] width 21 height 12
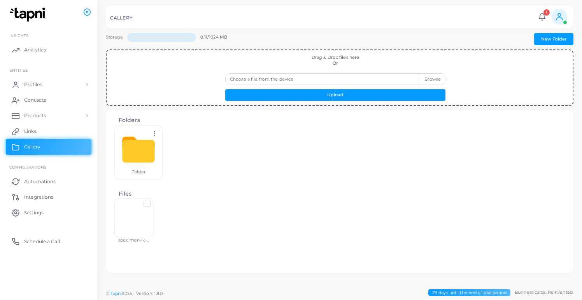
click at [139, 211] on div at bounding box center [133, 217] width 39 height 39
click at [153, 200] on label at bounding box center [153, 200] width 0 height 0
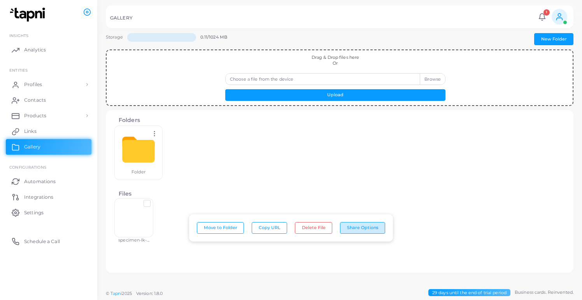
click at [352, 230] on button "Share Options" at bounding box center [362, 228] width 45 height 12
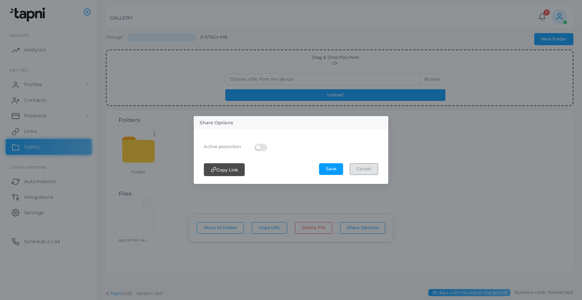
click at [363, 171] on button "Cancel" at bounding box center [364, 169] width 28 height 12
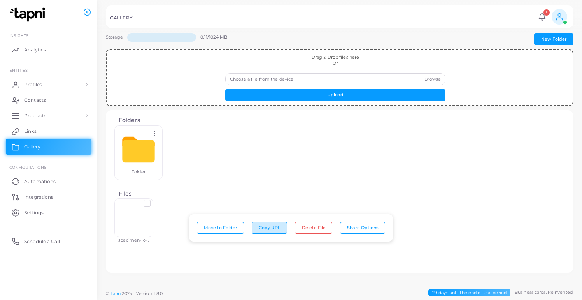
click at [285, 226] on button "Copy URL" at bounding box center [269, 228] width 35 height 12
click at [153, 200] on label at bounding box center [153, 200] width 0 height 0
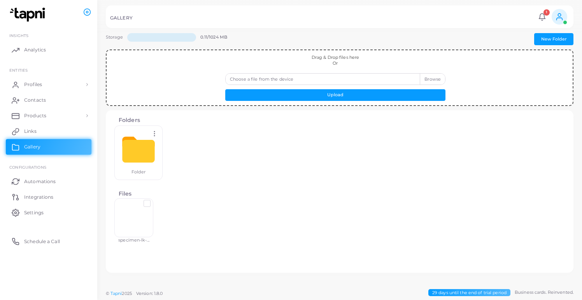
click at [153, 200] on label at bounding box center [153, 200] width 0 height 0
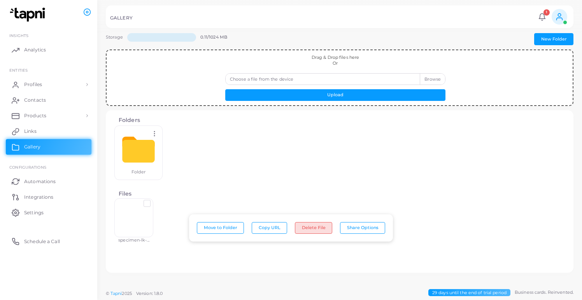
click at [306, 223] on button "Delete File" at bounding box center [313, 228] width 37 height 12
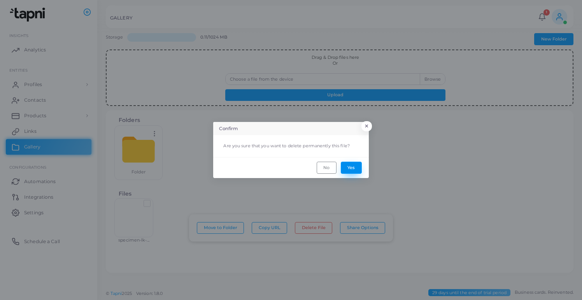
click at [349, 162] on button "Yes" at bounding box center [351, 168] width 21 height 12
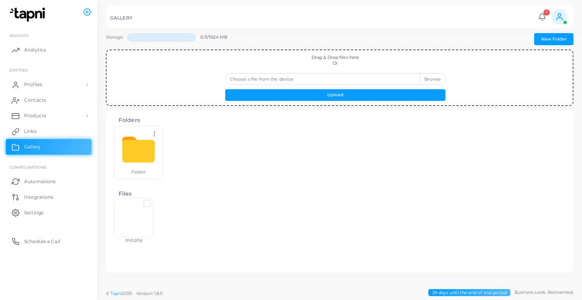
click at [134, 224] on div at bounding box center [133, 217] width 39 height 39
click at [143, 207] on div at bounding box center [133, 217] width 39 height 39
click at [153, 200] on label at bounding box center [153, 200] width 0 height 0
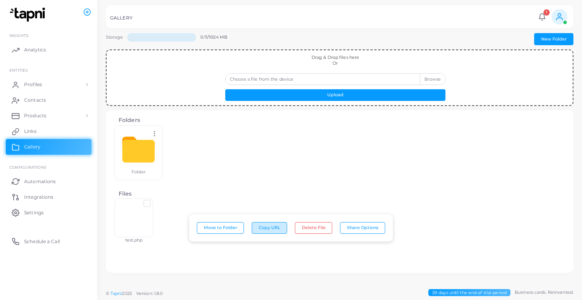
click at [274, 223] on button "Copy URL" at bounding box center [269, 228] width 35 height 12
click at [148, 208] on div at bounding box center [133, 217] width 39 height 39
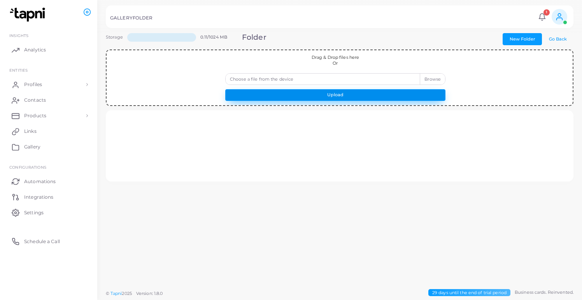
click at [253, 93] on button "Upload" at bounding box center [335, 95] width 220 height 12
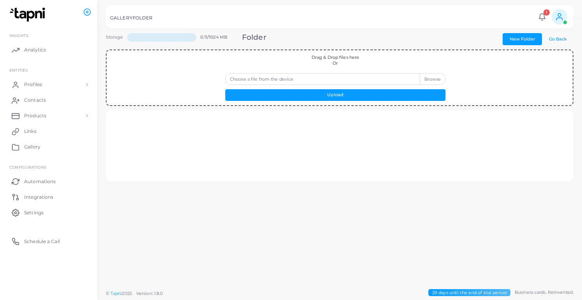
click at [311, 82] on label "Choose a file from the device" at bounding box center [335, 79] width 220 height 12
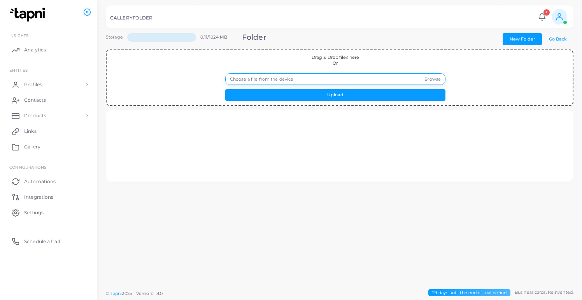
click at [311, 82] on input "Choose a file from the device" at bounding box center [335, 79] width 220 height 12
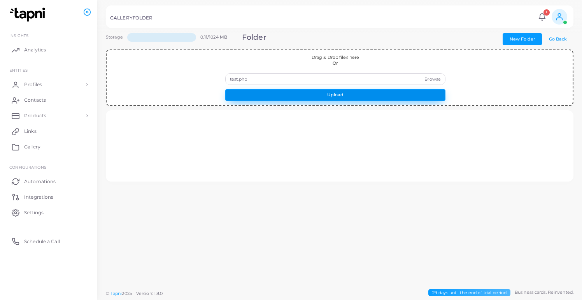
click at [326, 93] on button "Upload" at bounding box center [335, 95] width 220 height 12
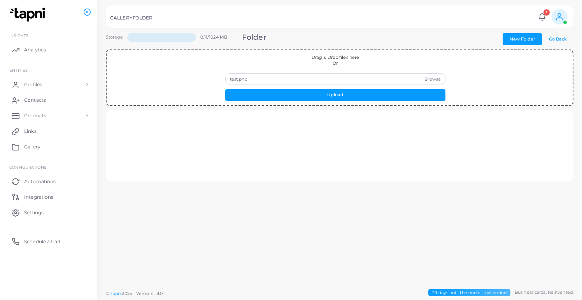
click at [436, 77] on label "test.php" at bounding box center [335, 79] width 220 height 12
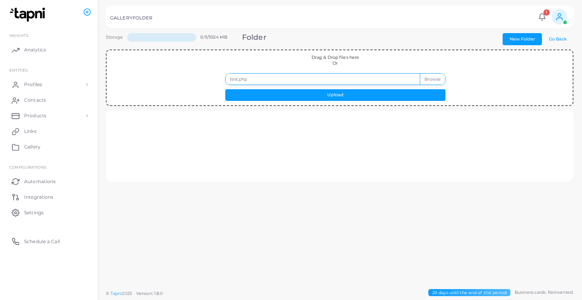
click at [436, 77] on input "test.php" at bounding box center [335, 79] width 220 height 12
type input "**********"
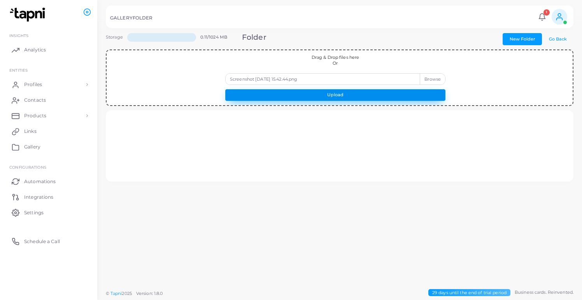
click at [382, 92] on button "Upload" at bounding box center [335, 95] width 220 height 12
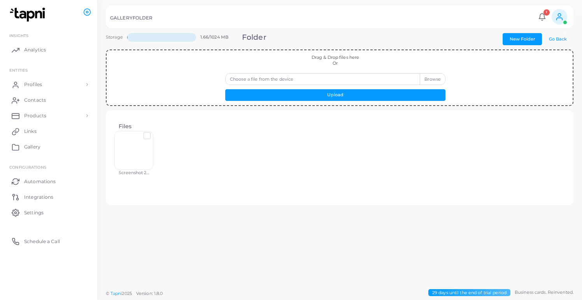
click at [153, 133] on label at bounding box center [153, 133] width 0 height 0
click at [299, 224] on button "Delete File" at bounding box center [313, 228] width 37 height 12
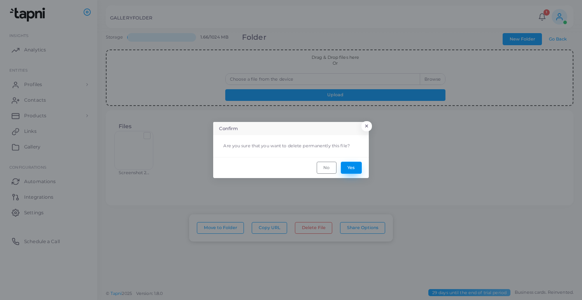
click at [346, 165] on button "Yes" at bounding box center [351, 168] width 21 height 12
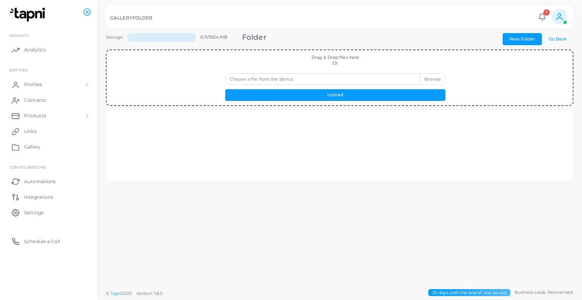
click at [235, 148] on div at bounding box center [339, 146] width 455 height 58
click at [305, 165] on div at bounding box center [339, 146] width 455 height 58
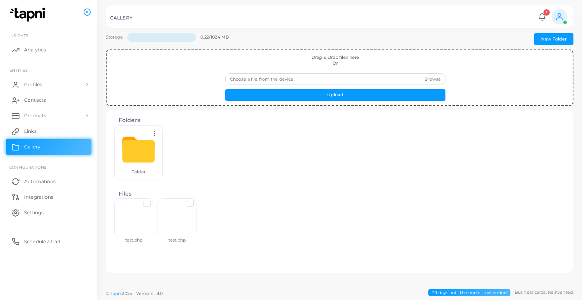
click at [153, 200] on label at bounding box center [153, 200] width 0 height 0
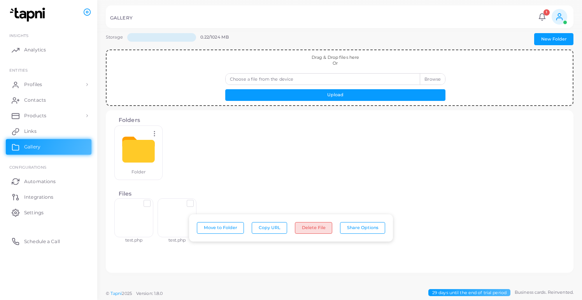
click at [327, 231] on button "Delete File" at bounding box center [313, 228] width 37 height 12
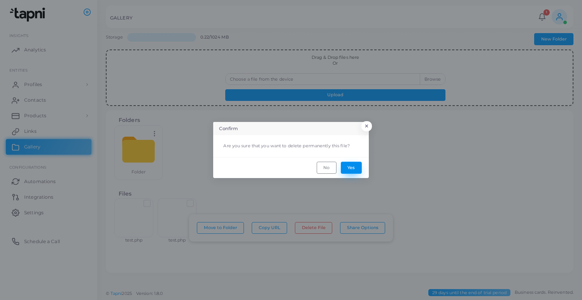
click at [360, 162] on button "Yes" at bounding box center [351, 168] width 21 height 12
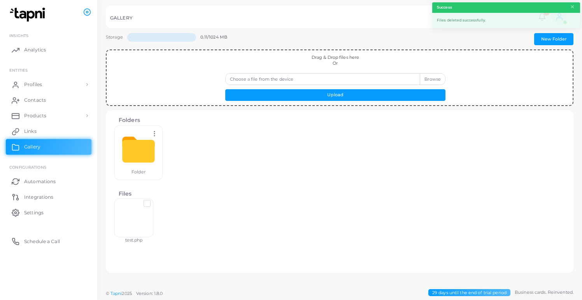
click at [147, 213] on div at bounding box center [133, 217] width 39 height 39
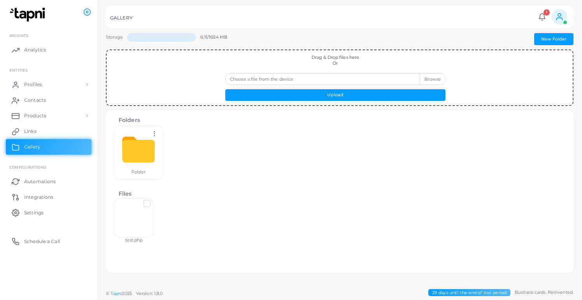
click at [153, 200] on label at bounding box center [153, 200] width 0 height 0
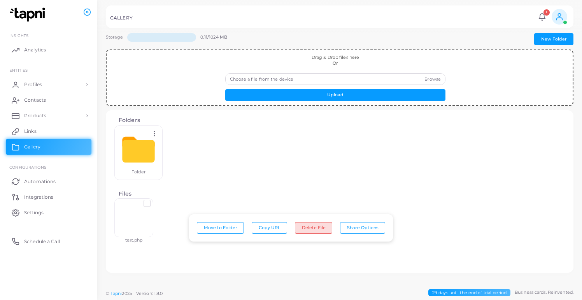
click at [302, 227] on button "Delete File" at bounding box center [313, 228] width 37 height 12
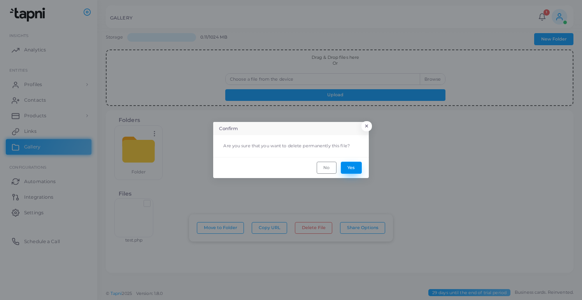
click at [350, 164] on button "Yes" at bounding box center [351, 168] width 21 height 12
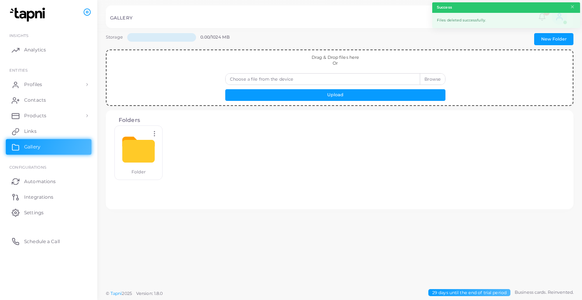
click at [156, 137] on icon at bounding box center [154, 133] width 7 height 7
click at [184, 168] on span "Delete" at bounding box center [179, 167] width 15 height 6
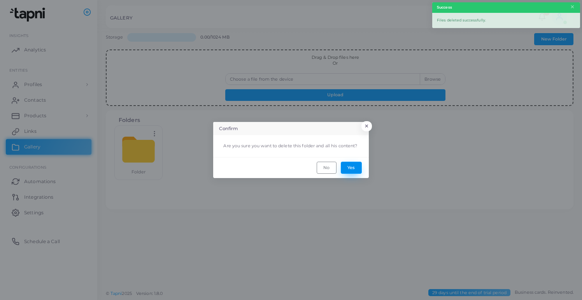
click at [353, 170] on button "Yes" at bounding box center [351, 168] width 21 height 12
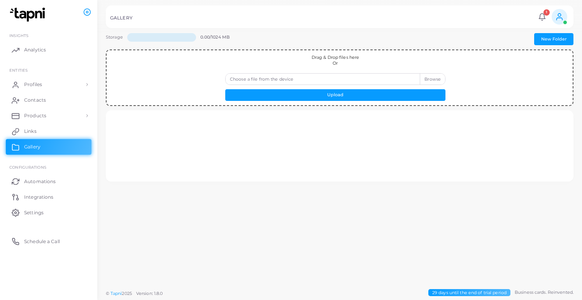
click at [418, 76] on label "Choose a file from the device" at bounding box center [335, 79] width 220 height 12
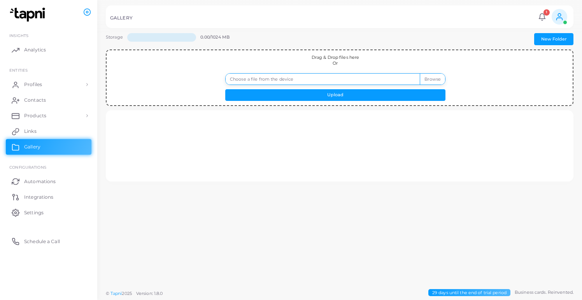
click at [418, 76] on input "Choose a file from the device" at bounding box center [335, 79] width 220 height 12
type input "**********"
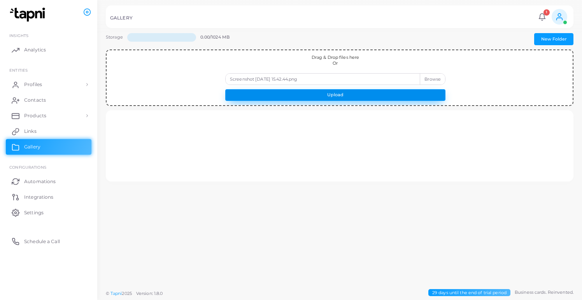
click at [311, 91] on button "Upload" at bounding box center [335, 95] width 220 height 12
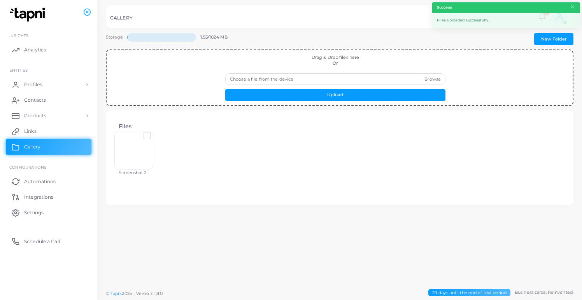
click at [152, 135] on div at bounding box center [149, 135] width 10 height 6
click at [153, 133] on label at bounding box center [153, 133] width 0 height 0
click at [301, 224] on button "Delete File" at bounding box center [313, 228] width 37 height 12
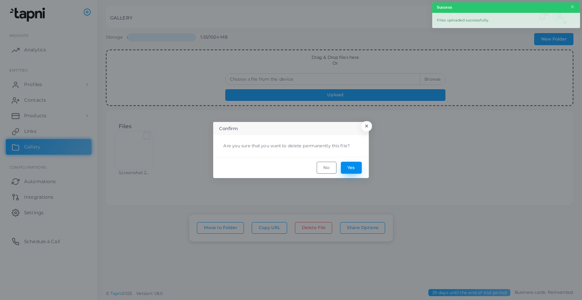
click at [347, 164] on button "Yes" at bounding box center [351, 168] width 21 height 12
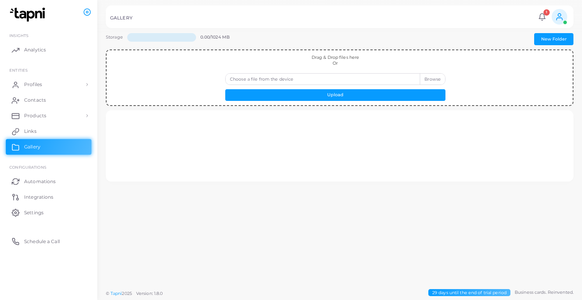
click at [427, 77] on label "Choose a file from the device" at bounding box center [335, 79] width 220 height 12
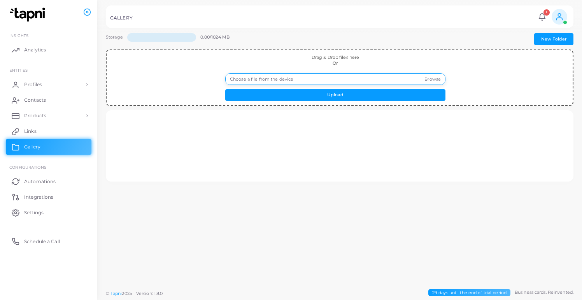
click at [427, 77] on input "Choose a file from the device" at bounding box center [335, 79] width 220 height 12
type input "**********"
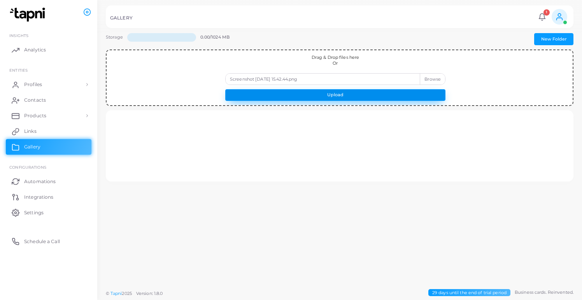
click at [305, 95] on button "Upload" at bounding box center [335, 95] width 220 height 12
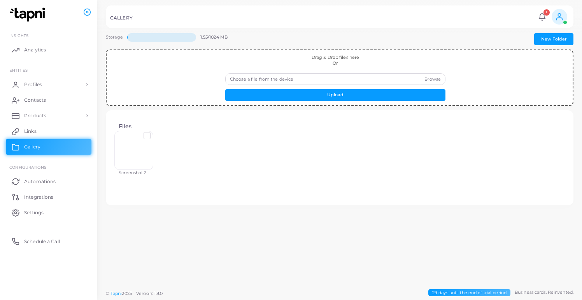
click at [148, 130] on div "Files Screenshot 2..." at bounding box center [339, 158] width 455 height 82
click at [153, 133] on label at bounding box center [153, 133] width 0 height 0
click at [317, 227] on button "Delete File" at bounding box center [313, 228] width 37 height 12
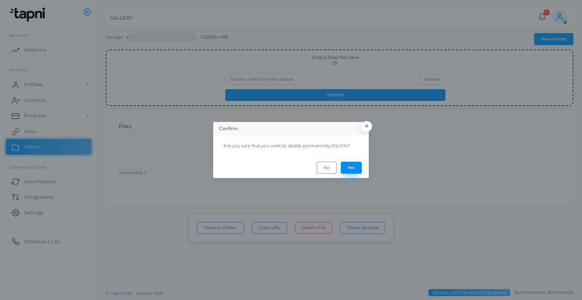
click at [349, 168] on button "Yes" at bounding box center [351, 168] width 21 height 12
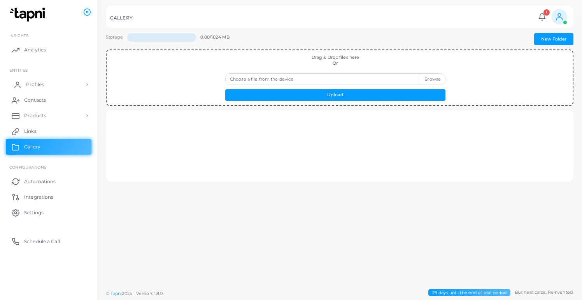
click at [51, 85] on link "Profiles" at bounding box center [49, 85] width 86 height 16
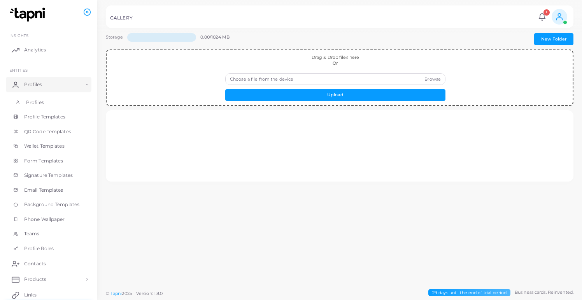
click at [48, 104] on link "Profiles" at bounding box center [49, 102] width 86 height 15
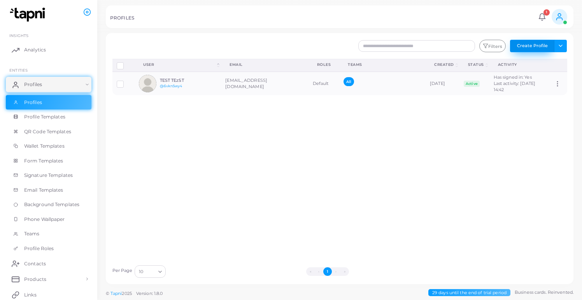
click at [550, 45] on button "Create Profile" at bounding box center [532, 46] width 44 height 12
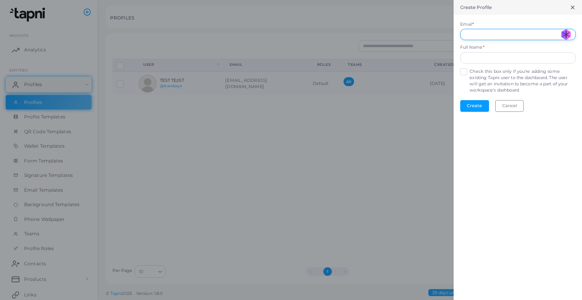
click at [504, 30] on input "Email *" at bounding box center [518, 35] width 116 height 12
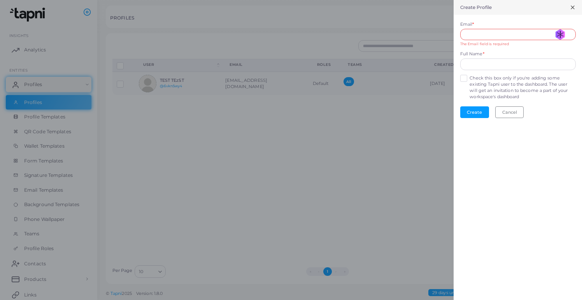
click at [529, 270] on div "Create Profile Email * The Email field is required Generate new mask Full Name …" at bounding box center [518, 150] width 128 height 300
click at [507, 33] on input "Email *" at bounding box center [518, 35] width 116 height 12
paste input "**********"
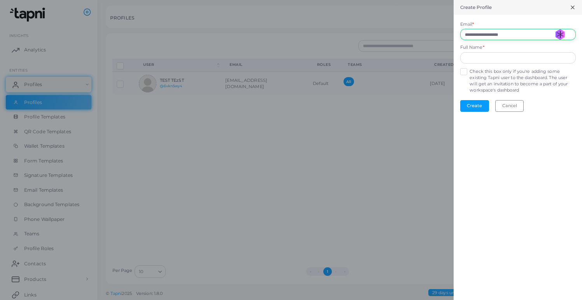
click at [485, 36] on input "**********" at bounding box center [518, 35] width 116 height 12
click at [484, 53] on input "text" at bounding box center [518, 58] width 116 height 12
click at [497, 31] on input "**********" at bounding box center [518, 35] width 116 height 12
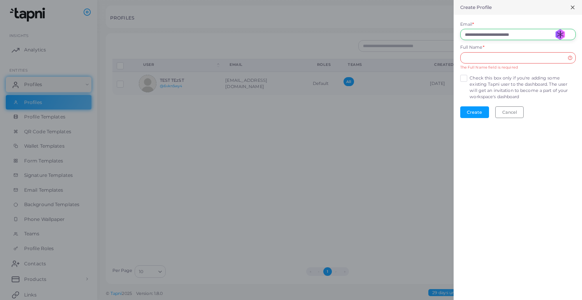
click at [497, 31] on input "**********" at bounding box center [518, 35] width 116 height 12
type input "**********"
click at [514, 33] on input "**********" at bounding box center [518, 35] width 116 height 12
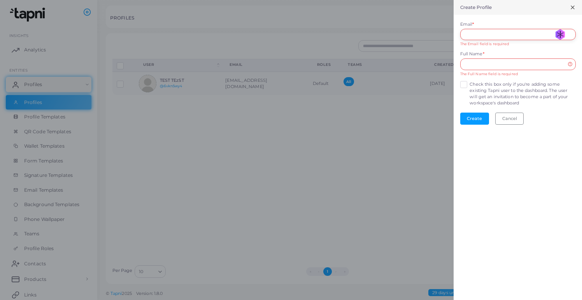
click at [514, 33] on input "Email *" at bounding box center [518, 35] width 116 height 12
click at [558, 36] on input "Email *" at bounding box center [518, 35] width 116 height 12
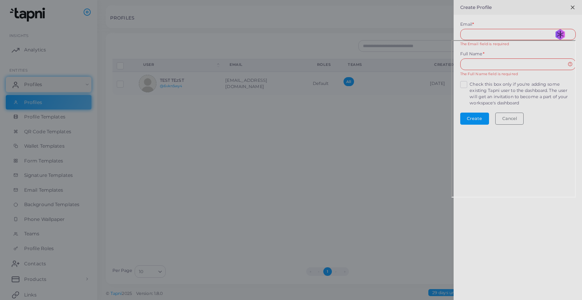
type input "**********"
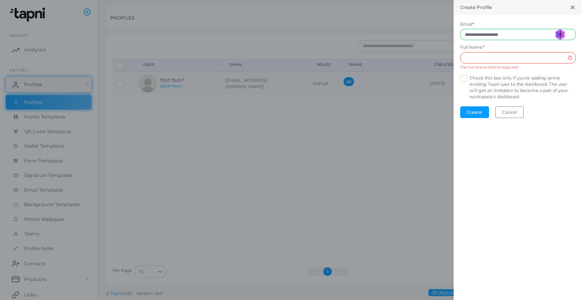
click at [501, 52] on div "Full Name * The Full Name field is required" at bounding box center [518, 56] width 116 height 25
click at [501, 56] on input "text" at bounding box center [518, 58] width 116 height 12
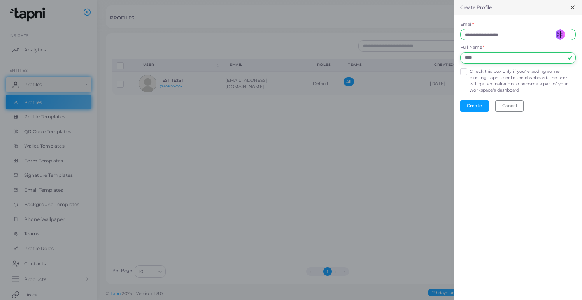
type input "****"
click at [525, 136] on div "**********" at bounding box center [518, 150] width 128 height 300
click at [481, 106] on button "Create" at bounding box center [474, 106] width 29 height 12
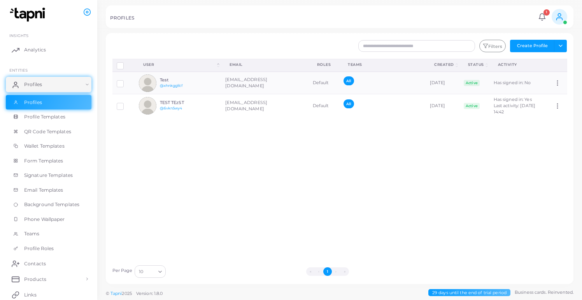
click at [392, 146] on div "Disconnect Profiles Delete Profile Show Selections Download QRs User (Click to …" at bounding box center [340, 160] width 464 height 202
click at [278, 83] on td "[EMAIL_ADDRESS][DOMAIN_NAME]" at bounding box center [264, 83] width 87 height 23
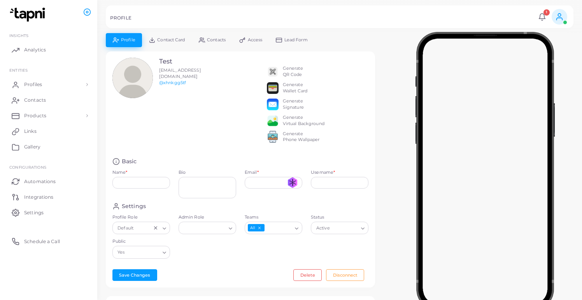
type input "****"
type input "**********"
type input "*********"
click at [50, 216] on link "Settings" at bounding box center [49, 212] width 86 height 16
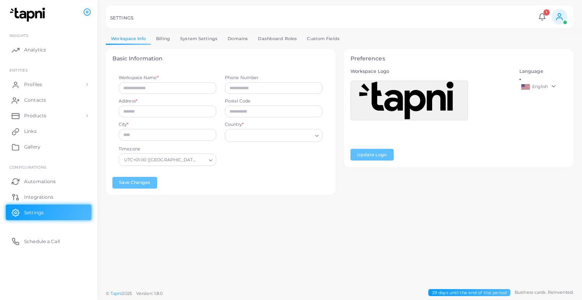
type input "******"
click at [270, 37] on link "Dashboard Roles" at bounding box center [277, 38] width 49 height 11
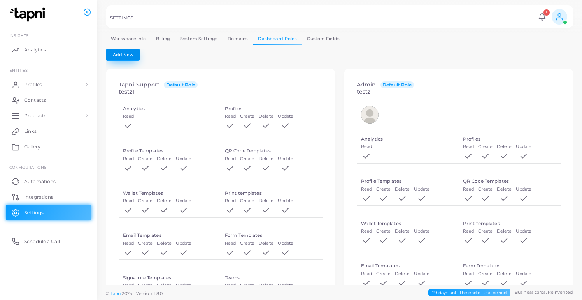
click at [116, 50] on button "Add New" at bounding box center [123, 55] width 34 height 12
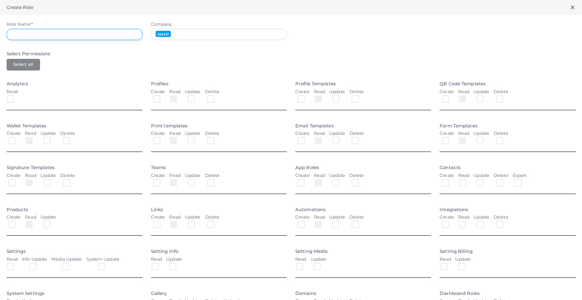
click at [73, 32] on input "Role Name *" at bounding box center [75, 35] width 136 height 12
type input "****"
click at [169, 36] on span "testz1" at bounding box center [164, 34] width 16 height 6
click at [186, 41] on div "Company testz1" at bounding box center [219, 32] width 144 height 23
click at [177, 37] on div "testz1" at bounding box center [219, 35] width 136 height 12
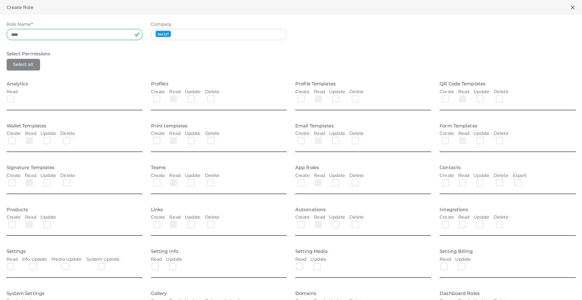
click at [163, 33] on span "testz1" at bounding box center [164, 34] width 16 height 6
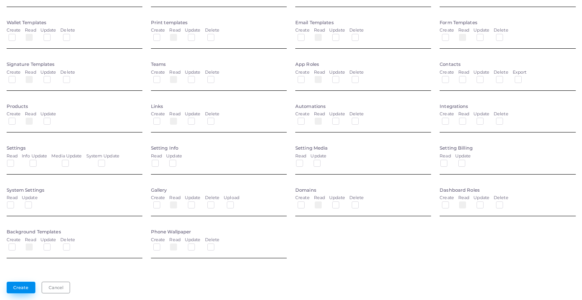
click at [22, 286] on button "Create" at bounding box center [21, 287] width 29 height 12
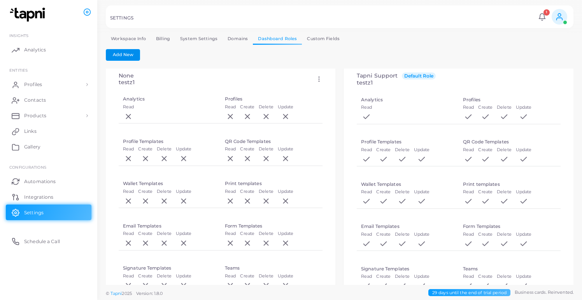
scroll to position [0, 0]
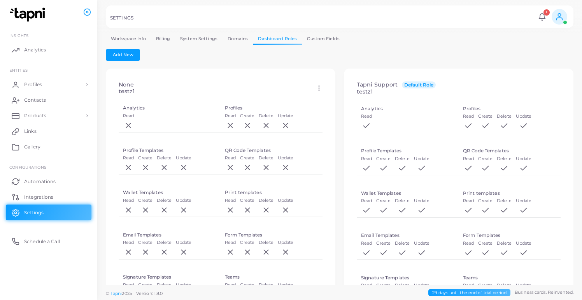
click at [186, 84] on div "None testz1 Edit Delete" at bounding box center [220, 88] width 217 height 26
click at [309, 86] on div "None testz1 Edit Delete" at bounding box center [220, 88] width 217 height 26
click at [317, 86] on icon at bounding box center [319, 87] width 7 height 7
click at [330, 100] on link "Edit" at bounding box center [339, 95] width 42 height 11
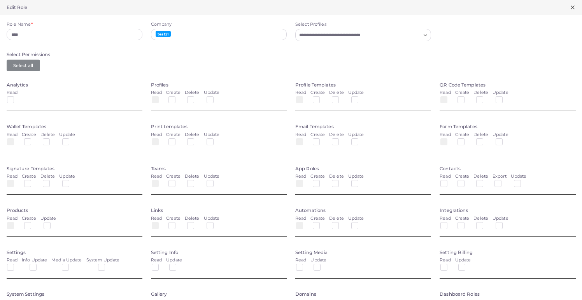
click at [320, 36] on input "Select Profiles" at bounding box center [359, 35] width 124 height 9
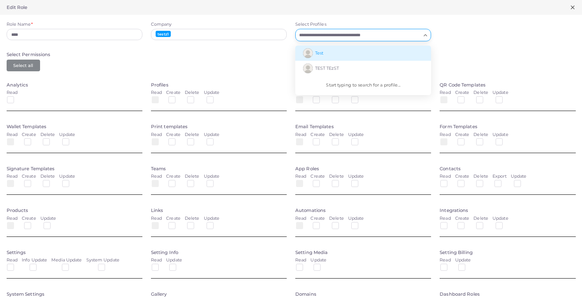
click at [330, 60] on li "Test" at bounding box center [363, 53] width 136 height 15
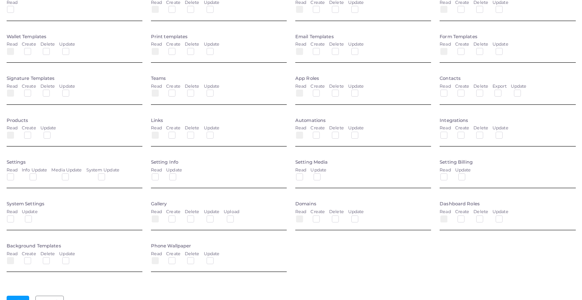
scroll to position [105, 0]
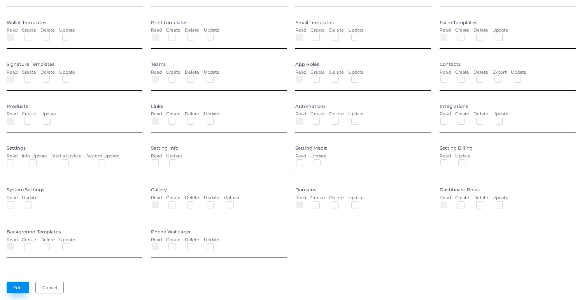
click at [20, 288] on button "Edit" at bounding box center [18, 287] width 23 height 12
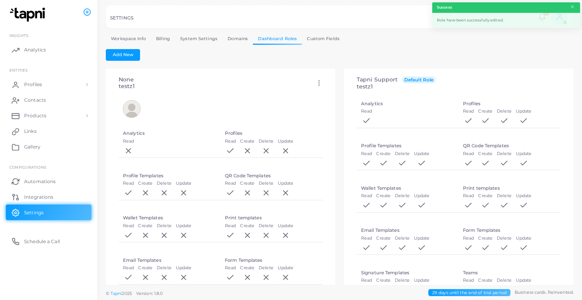
scroll to position [3, 0]
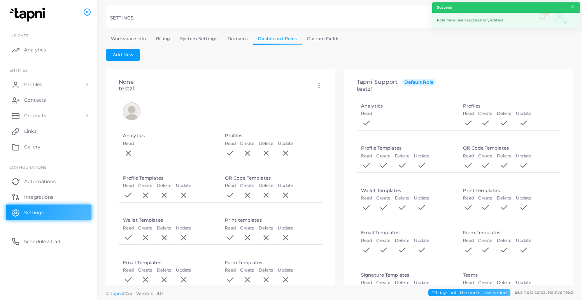
click at [322, 83] on icon at bounding box center [319, 85] width 7 height 7
click at [330, 93] on icon at bounding box center [332, 92] width 6 height 6
type input "****"
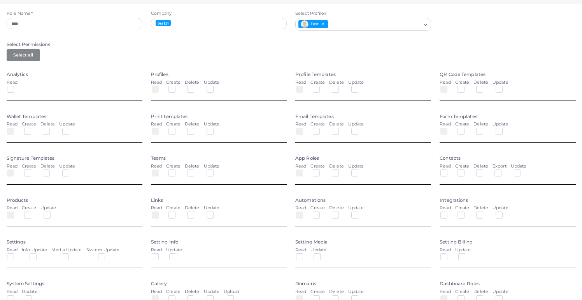
scroll to position [0, 0]
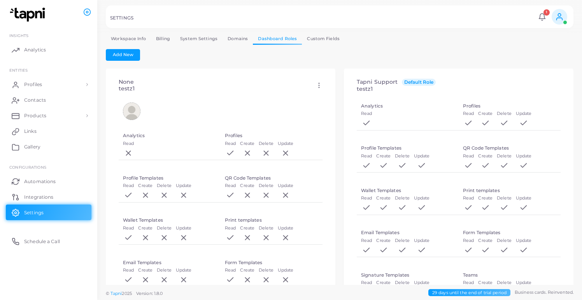
click at [568, 16] on link at bounding box center [560, 17] width 20 height 16
click at [548, 62] on link "Logout" at bounding box center [537, 65] width 63 height 12
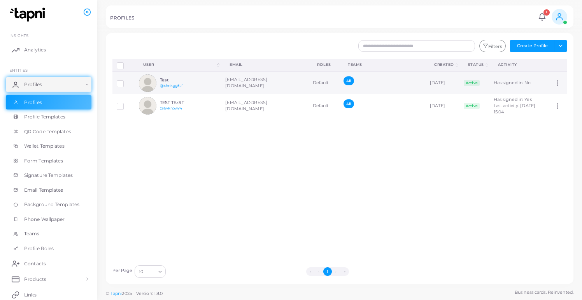
click at [244, 84] on td "[EMAIL_ADDRESS][DOMAIN_NAME]" at bounding box center [264, 83] width 87 height 23
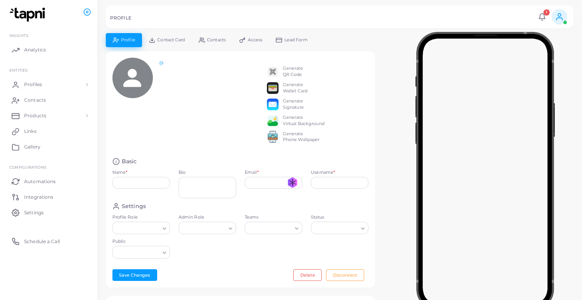
type input "****"
type input "**********"
type input "*********"
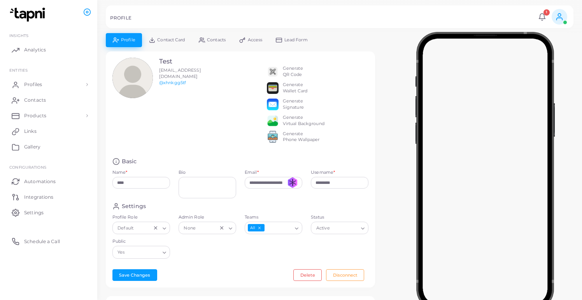
click at [262, 44] on link "Access" at bounding box center [251, 40] width 37 height 14
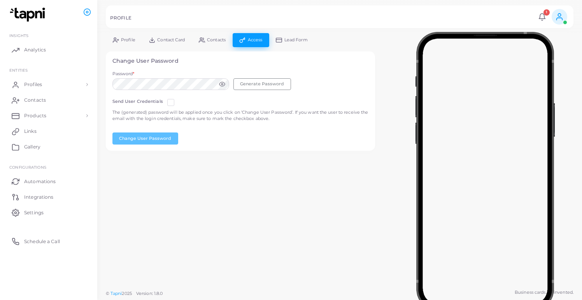
click at [198, 94] on div "Password * Generate Password" at bounding box center [240, 82] width 265 height 23
click at [222, 87] on icon at bounding box center [222, 84] width 6 height 6
click at [252, 86] on button "Generate Password" at bounding box center [263, 84] width 58 height 12
click at [166, 106] on div "Send User Credentials" at bounding box center [144, 103] width 65 height 11
click at [177, 99] on label at bounding box center [177, 99] width 0 height 0
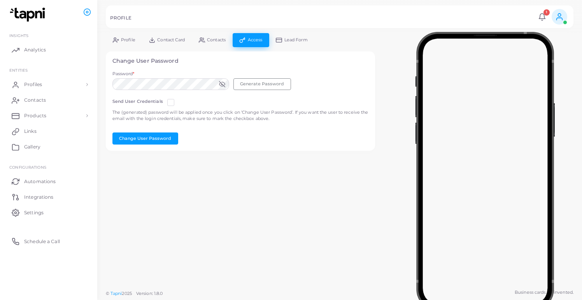
click at [170, 97] on div "Send User Credentials The (generated) password will be applied once you click o…" at bounding box center [240, 119] width 265 height 50
click at [177, 99] on label at bounding box center [177, 99] width 0 height 0
click at [157, 131] on div "Send User Credentials The (generated) password will be applied once you click o…" at bounding box center [240, 119] width 265 height 50
click at [157, 135] on button "Change User Password" at bounding box center [145, 138] width 66 height 12
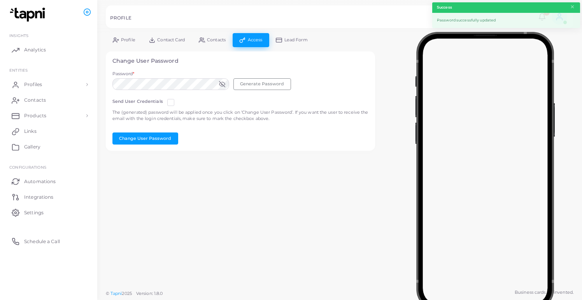
click at [456, 11] on header "Success ×" at bounding box center [506, 7] width 148 height 11
click at [408, 11] on div "PROFILE 1 Notifications 1 New Test ABC Nadam se da i ovo sada radi Tapni a year…" at bounding box center [340, 16] width 468 height 23
click at [571, 8] on button "×" at bounding box center [572, 7] width 5 height 9
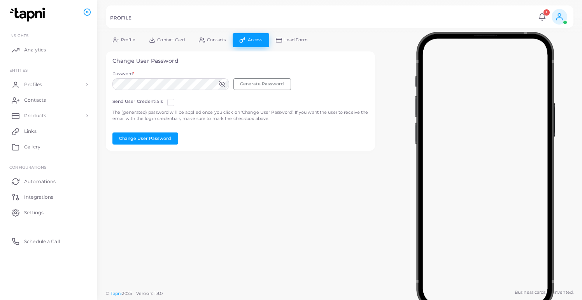
click at [560, 16] on icon at bounding box center [559, 16] width 9 height 9
click at [541, 65] on link "Logout" at bounding box center [537, 65] width 63 height 12
